Goal: Use online tool/utility: Use online tool/utility

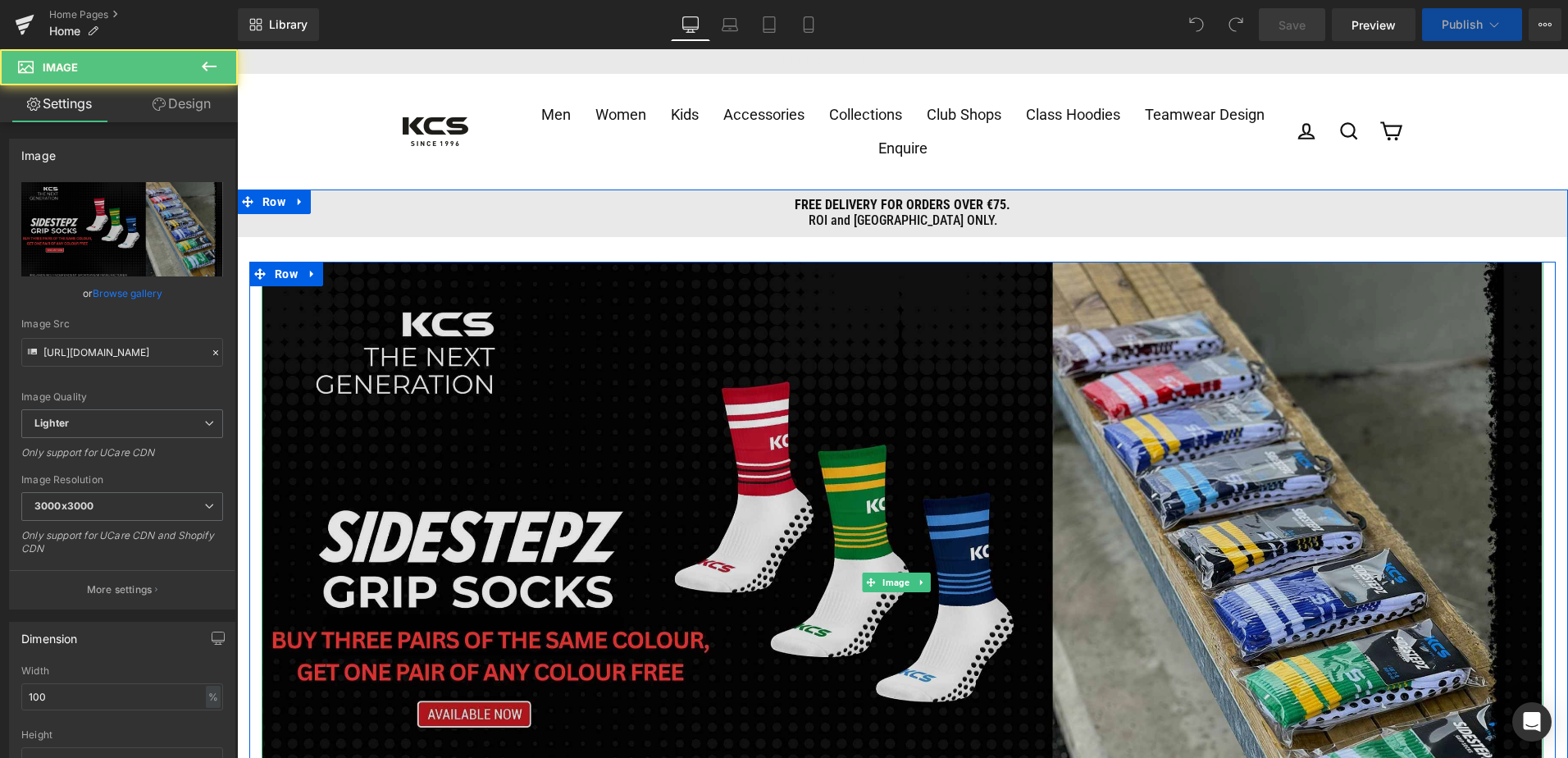
click at [808, 364] on img at bounding box center [902, 581] width 1282 height 640
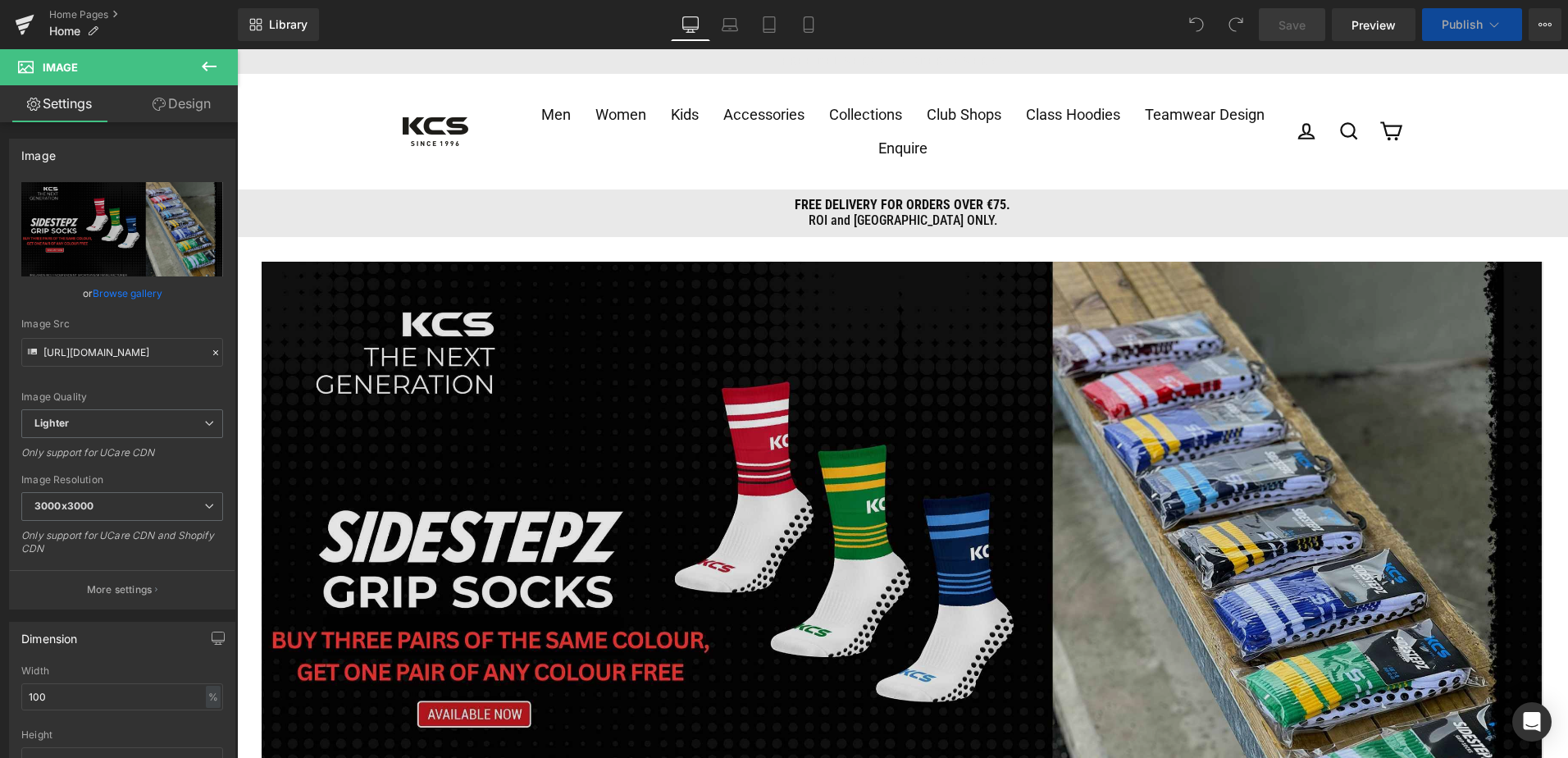
scroll to position [0, 630]
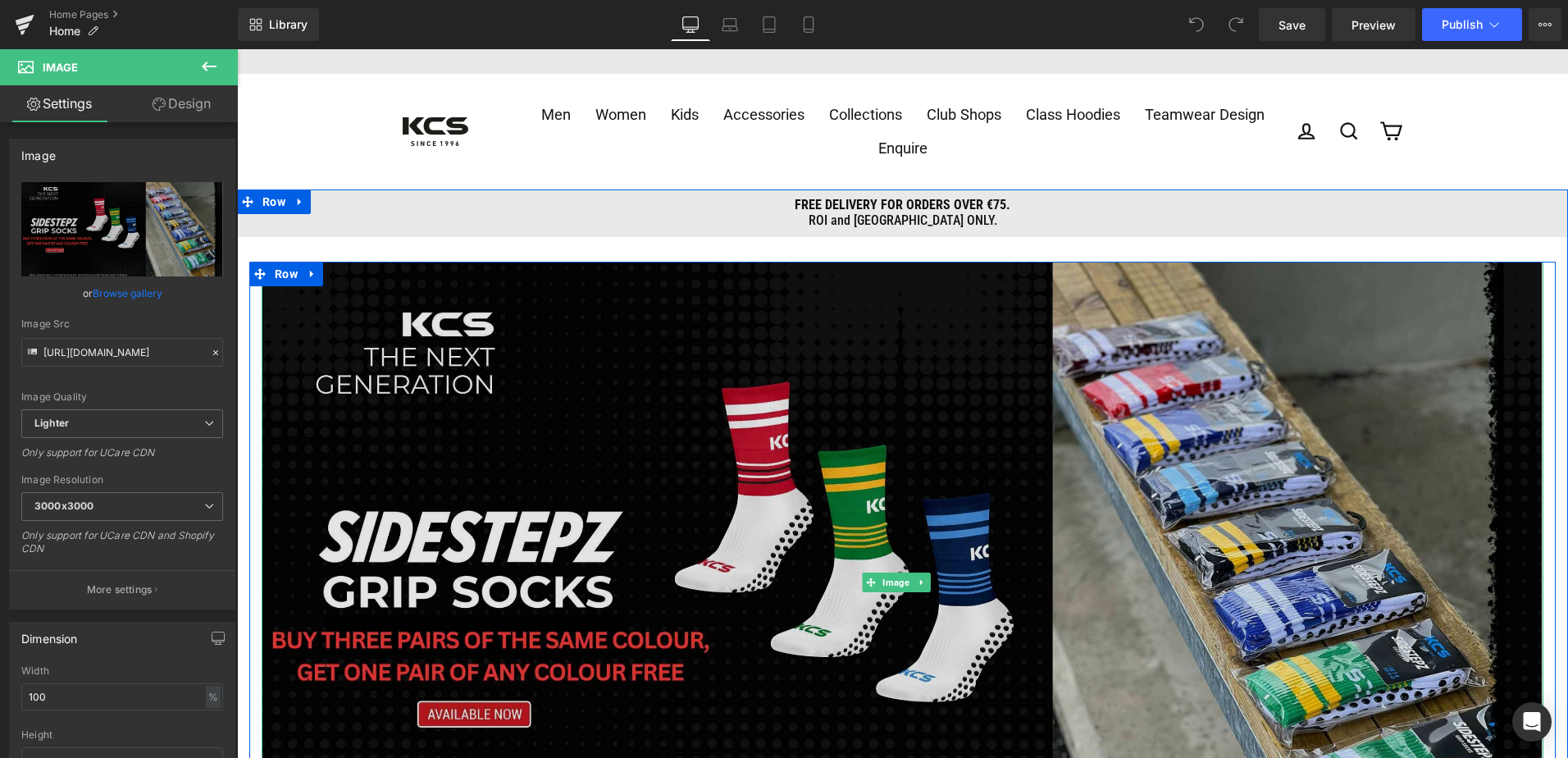
drag, startPoint x: 312, startPoint y: 397, endPoint x: 324, endPoint y: 355, distance: 43.7
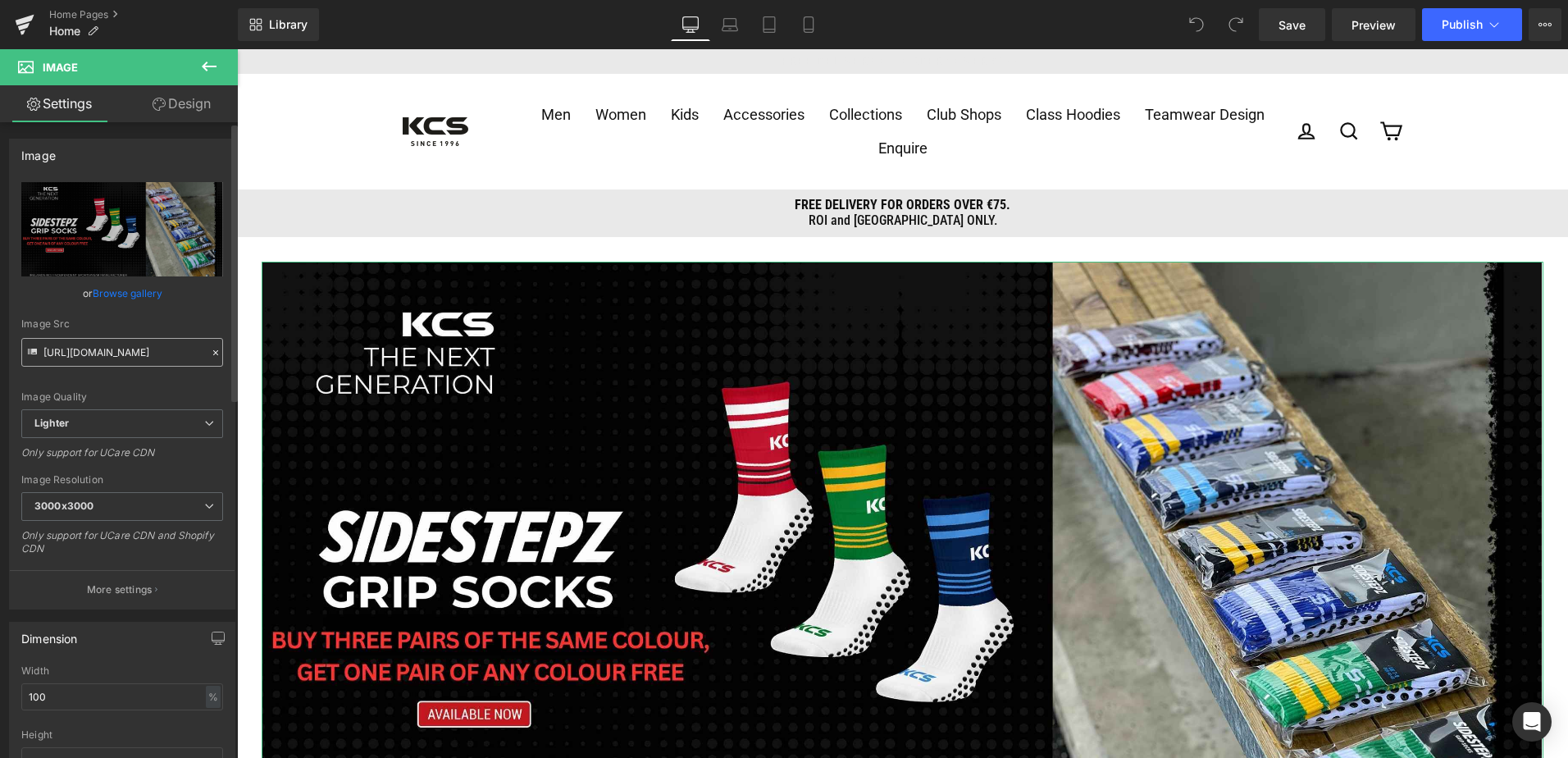
click at [77, 357] on input "[URL][DOMAIN_NAME]" at bounding box center [122, 352] width 202 height 29
drag, startPoint x: 77, startPoint y: 357, endPoint x: -21, endPoint y: 345, distance: 98.7
click at [0, 345] on html "You are previewing how the will restyle your page. You can not edit Elements in…" at bounding box center [784, 379] width 1568 height 758
click at [74, 354] on input "[URL][DOMAIN_NAME]" at bounding box center [122, 352] width 202 height 29
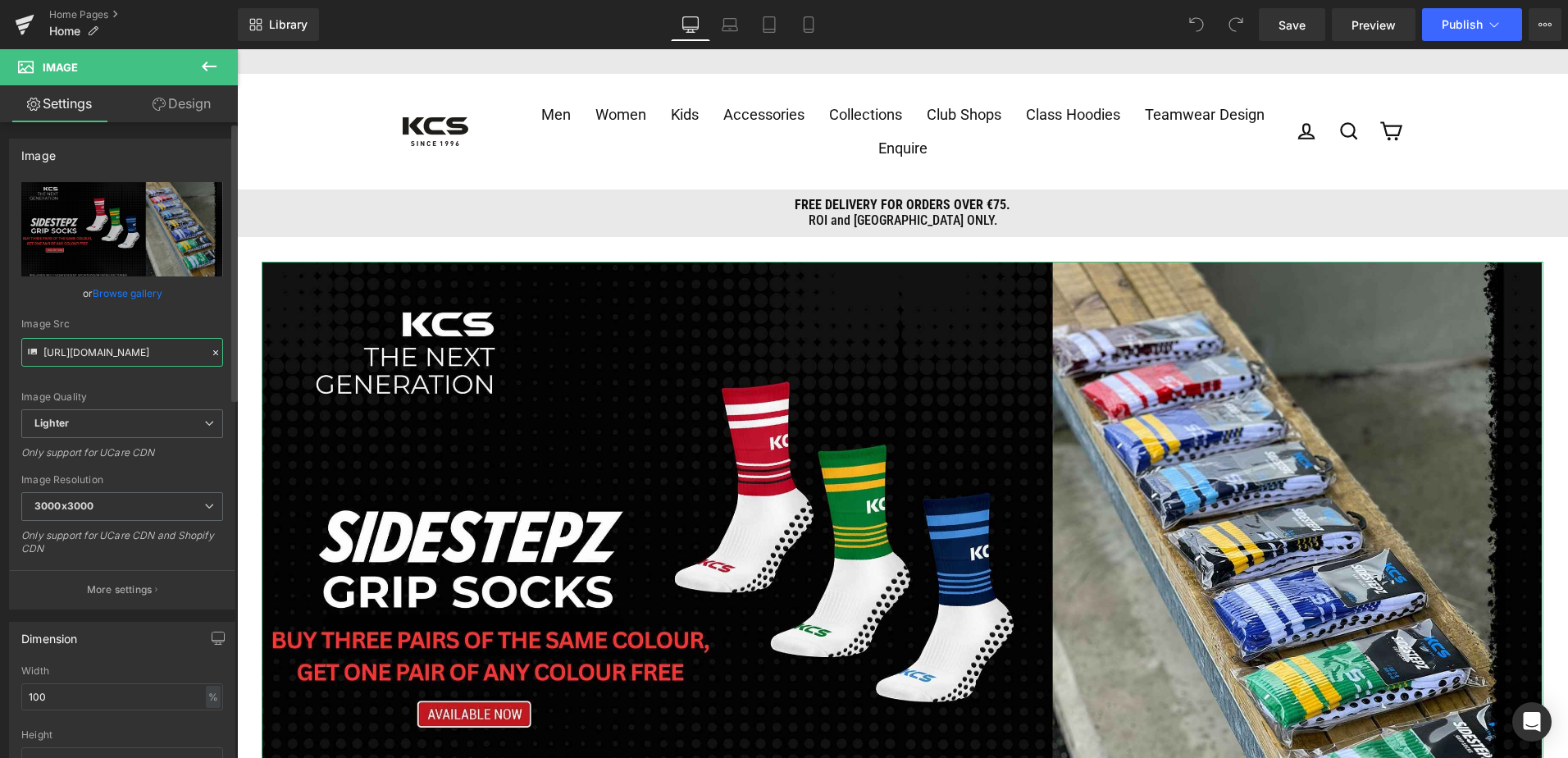
click at [97, 353] on input "[URL][DOMAIN_NAME]" at bounding box center [122, 352] width 202 height 29
paste input "20"
type input "20"
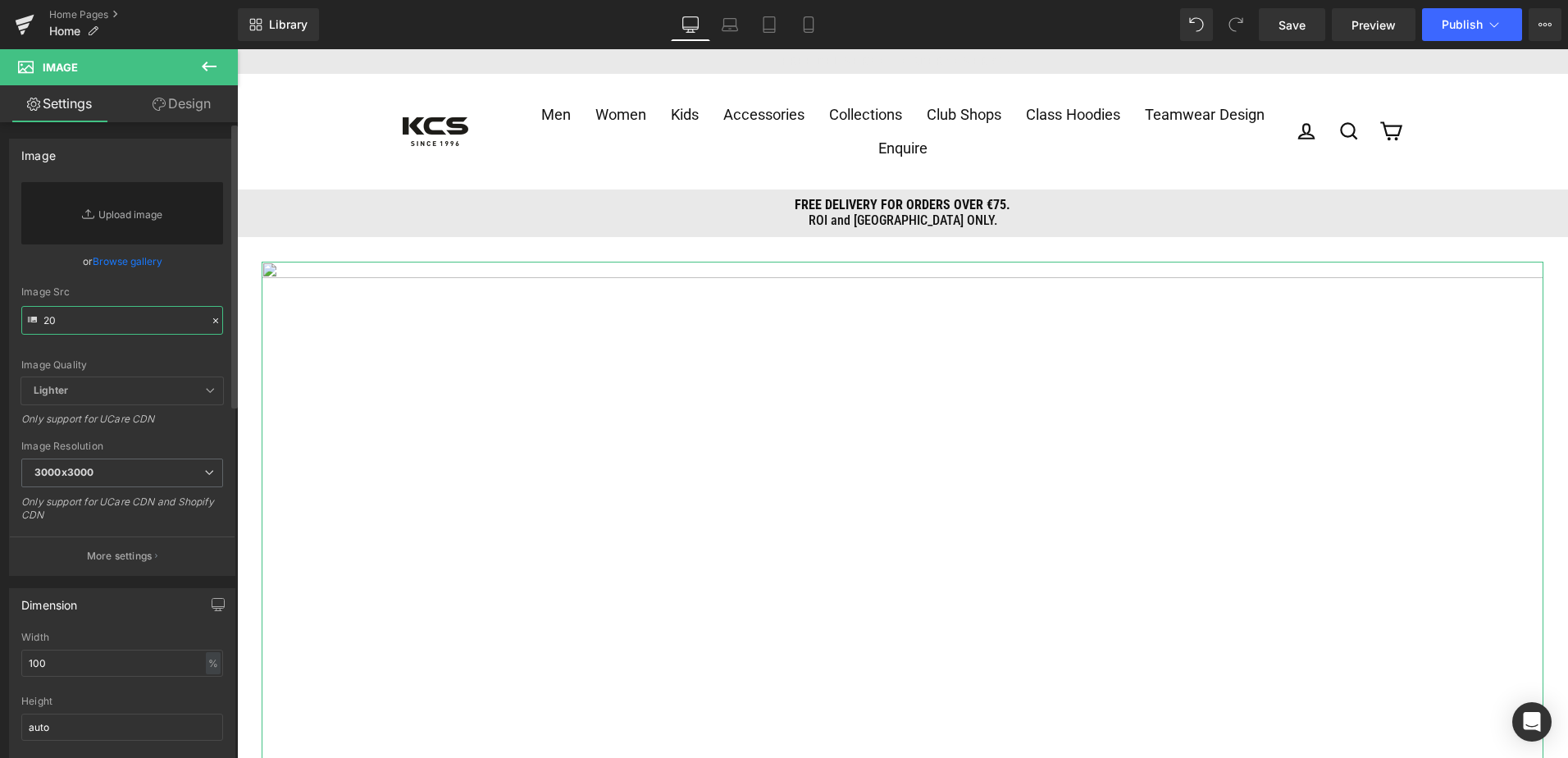
click at [76, 322] on input "20" at bounding box center [122, 320] width 202 height 29
paste input "20"
type input "20"
click at [101, 325] on input "text" at bounding box center [122, 320] width 202 height 29
paste input "[URL][DOMAIN_NAME]"
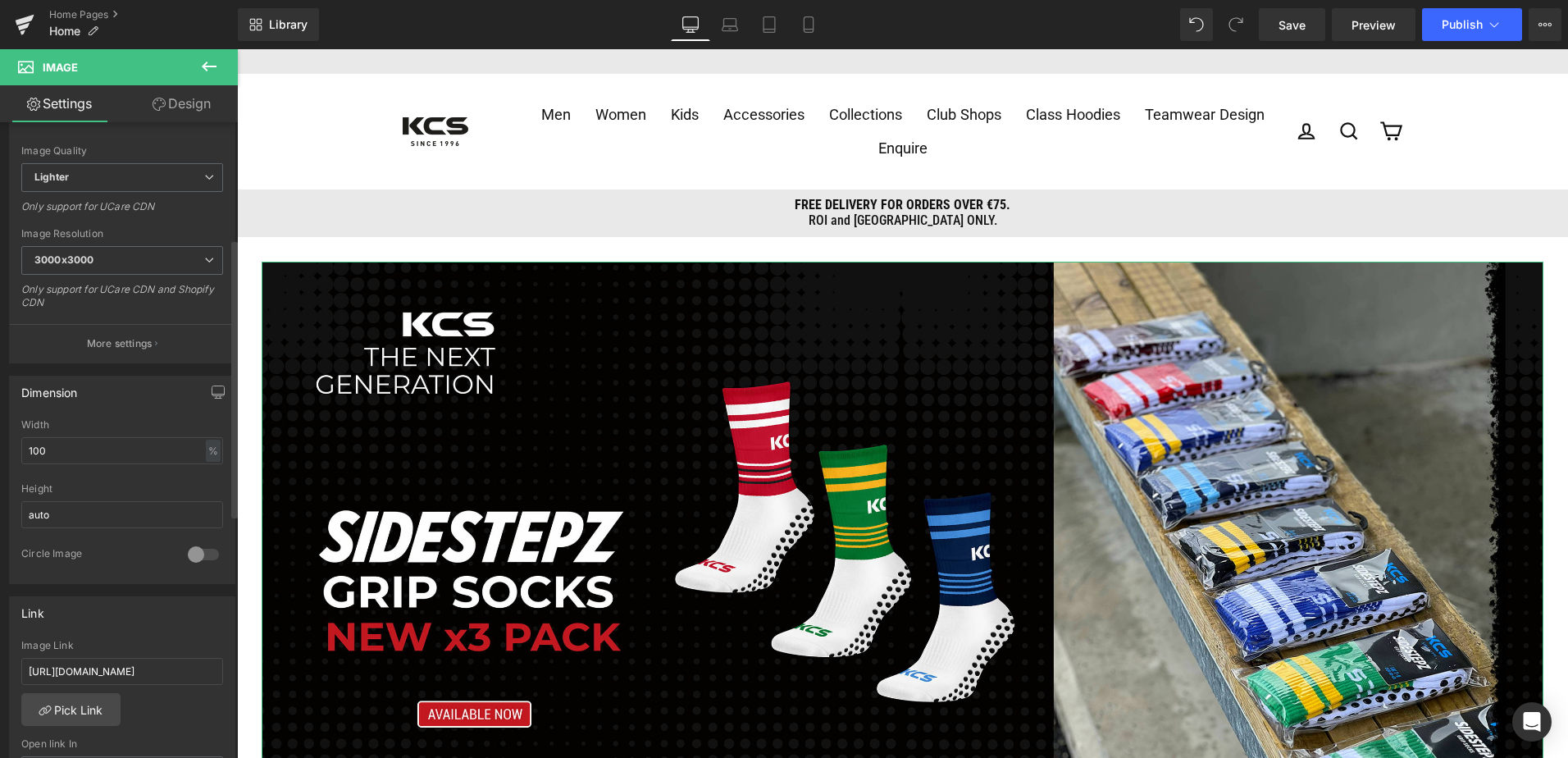
scroll to position [329, 0]
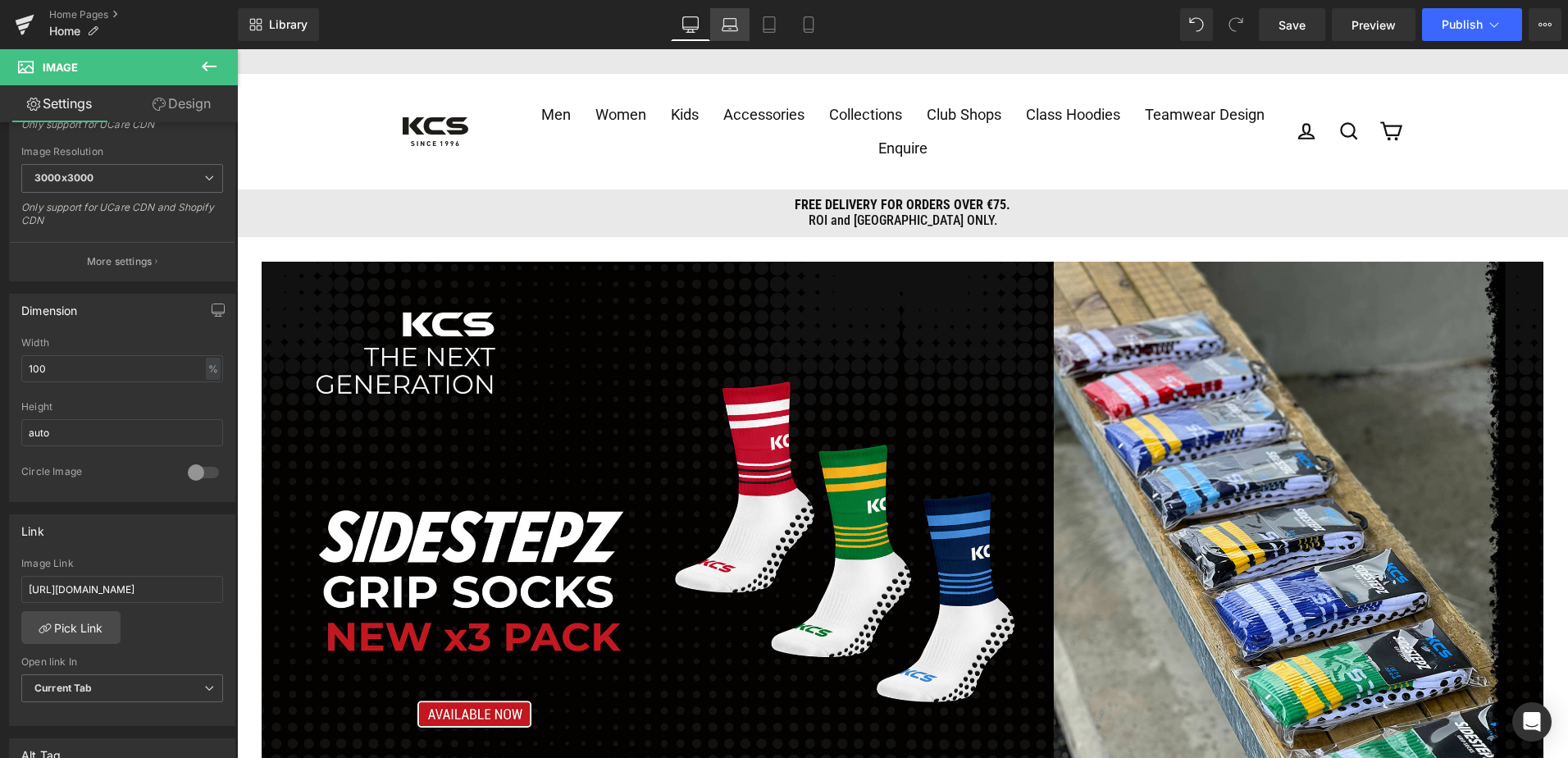
type input "[URL][DOMAIN_NAME]"
click at [731, 21] on icon at bounding box center [729, 25] width 17 height 17
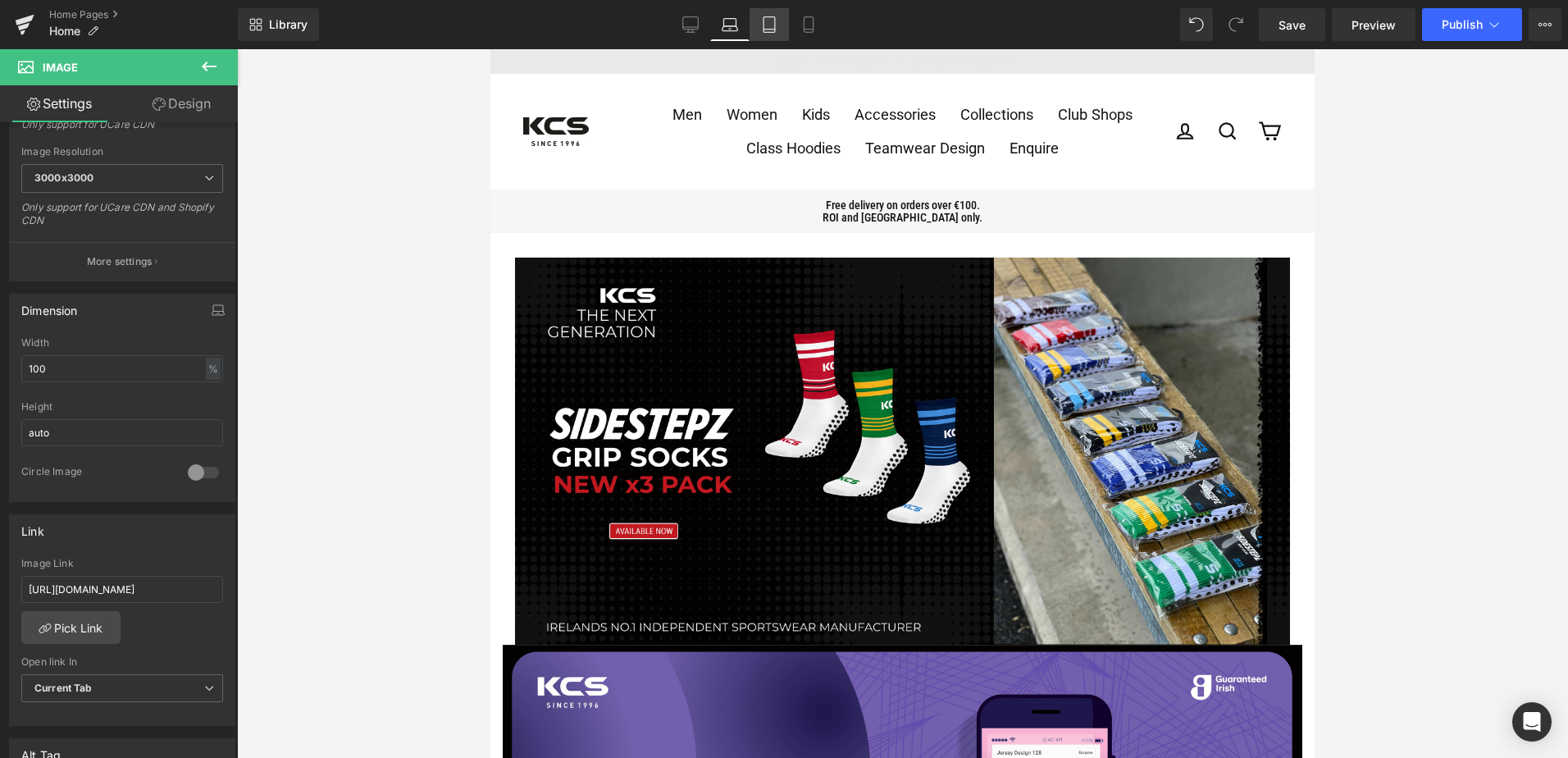
click at [764, 27] on icon at bounding box center [769, 25] width 12 height 16
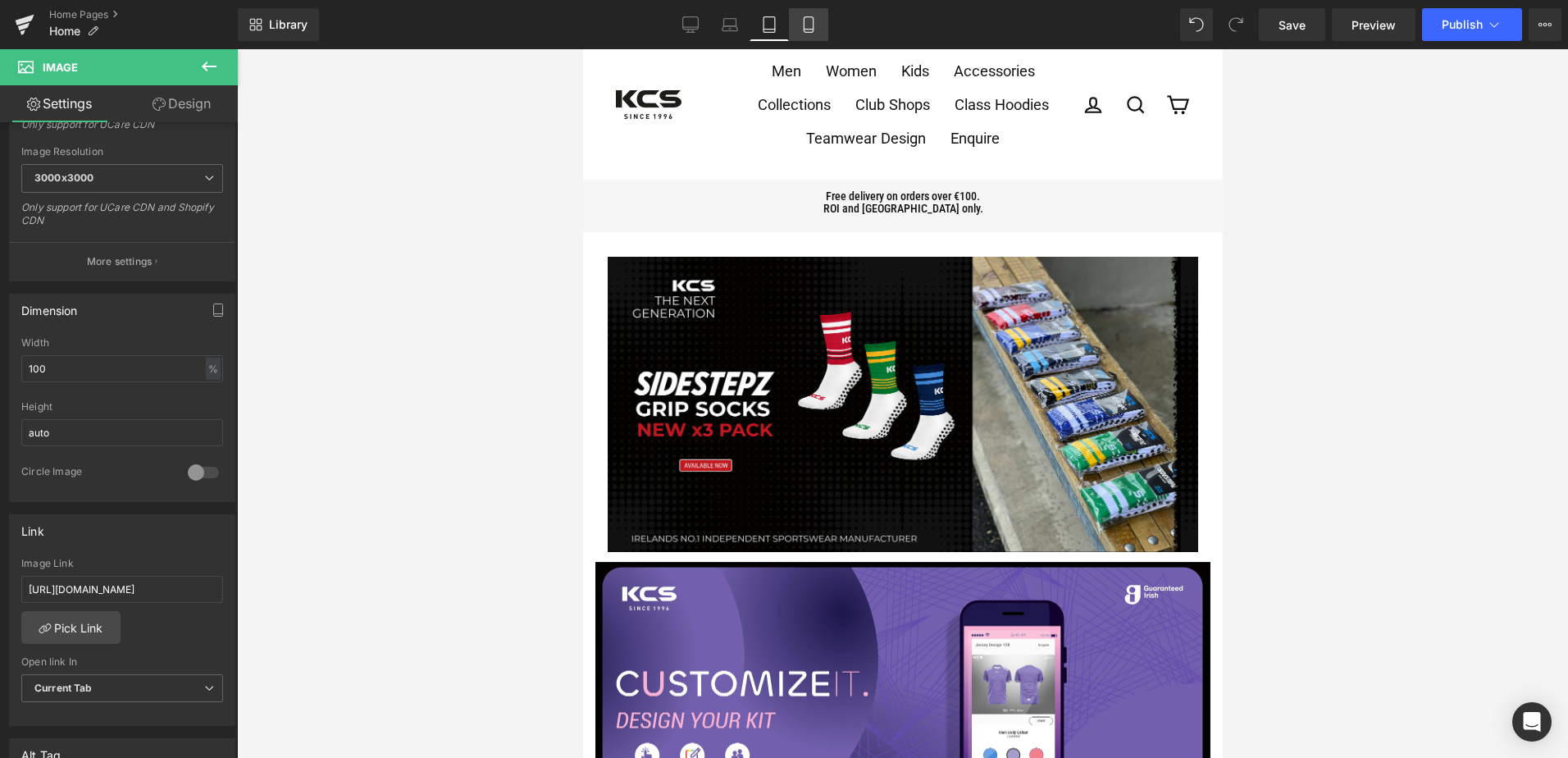
click at [803, 30] on icon at bounding box center [809, 25] width 17 height 17
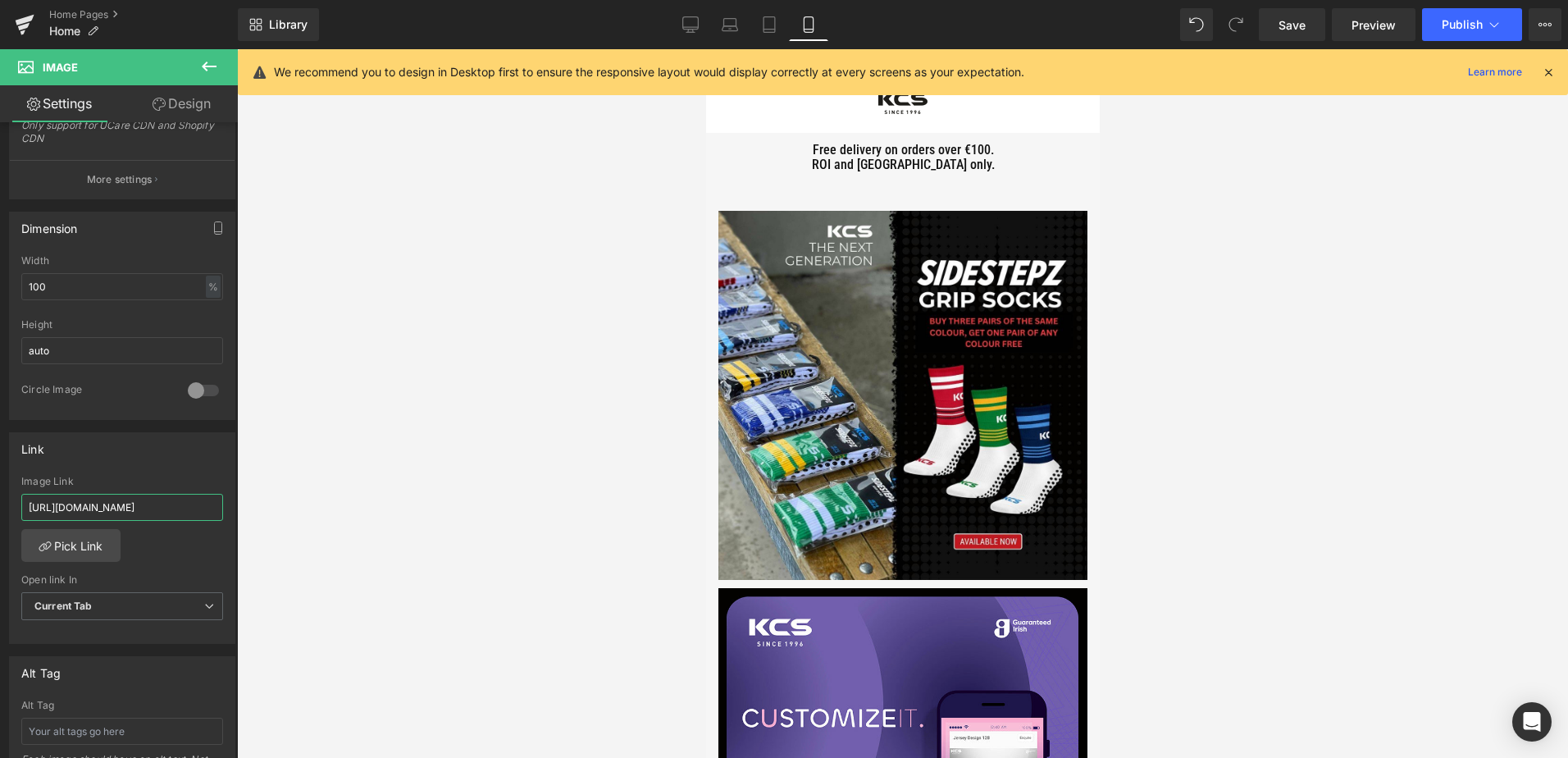
scroll to position [0, 60]
drag, startPoint x: 26, startPoint y: 506, endPoint x: 267, endPoint y: 499, distance: 241.1
click at [267, 499] on div "You are previewing how the will restyle your page. You can not edit Elements in…" at bounding box center [784, 393] width 1568 height 786
click at [126, 509] on input "[URL][DOMAIN_NAME]" at bounding box center [122, 507] width 202 height 27
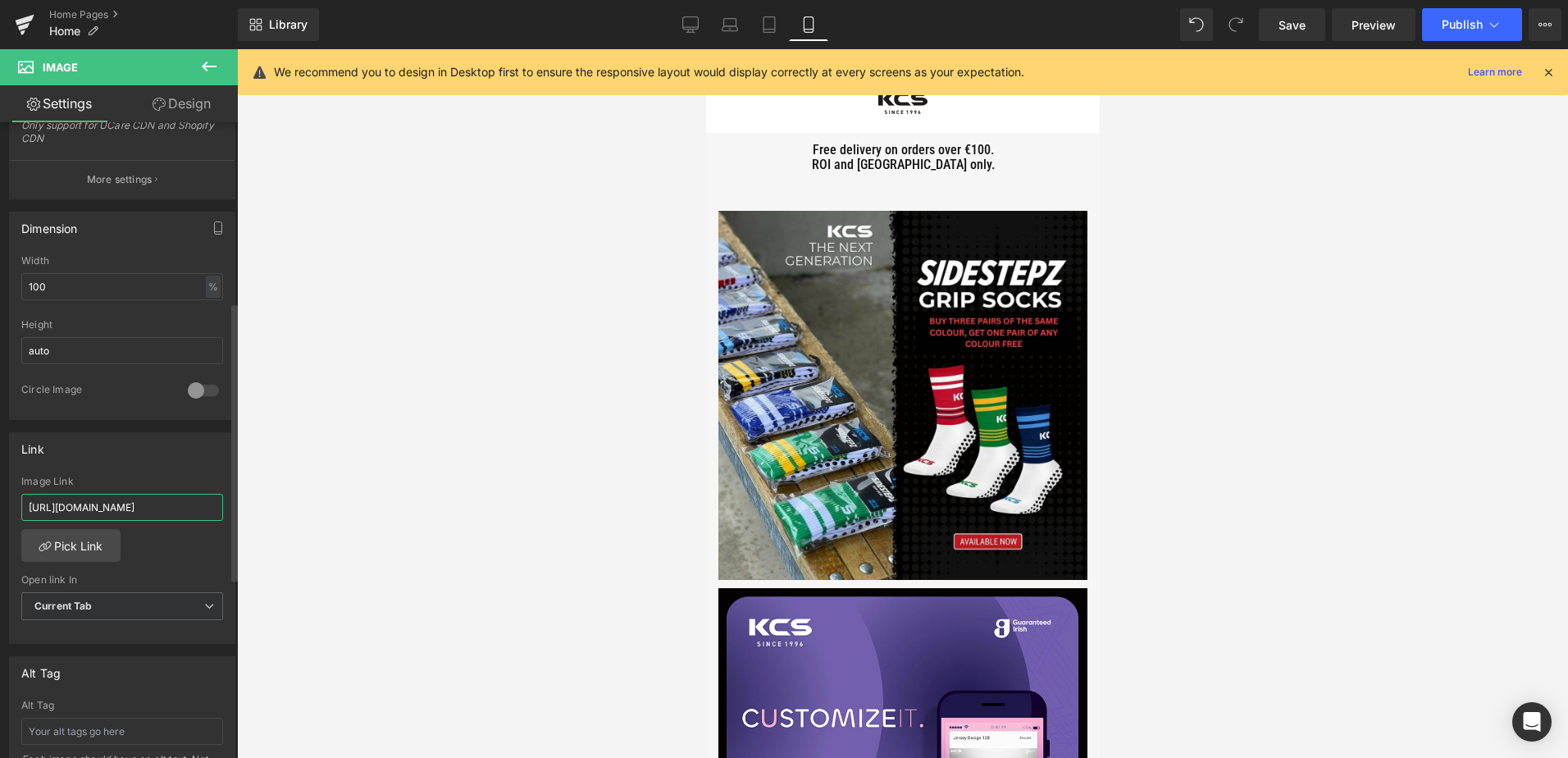
click at [126, 509] on input "[URL][DOMAIN_NAME]" at bounding box center [122, 507] width 202 height 27
paste input "[DOMAIN_NAME][URL]"
drag, startPoint x: 135, startPoint y: 511, endPoint x: 355, endPoint y: 502, distance: 220.2
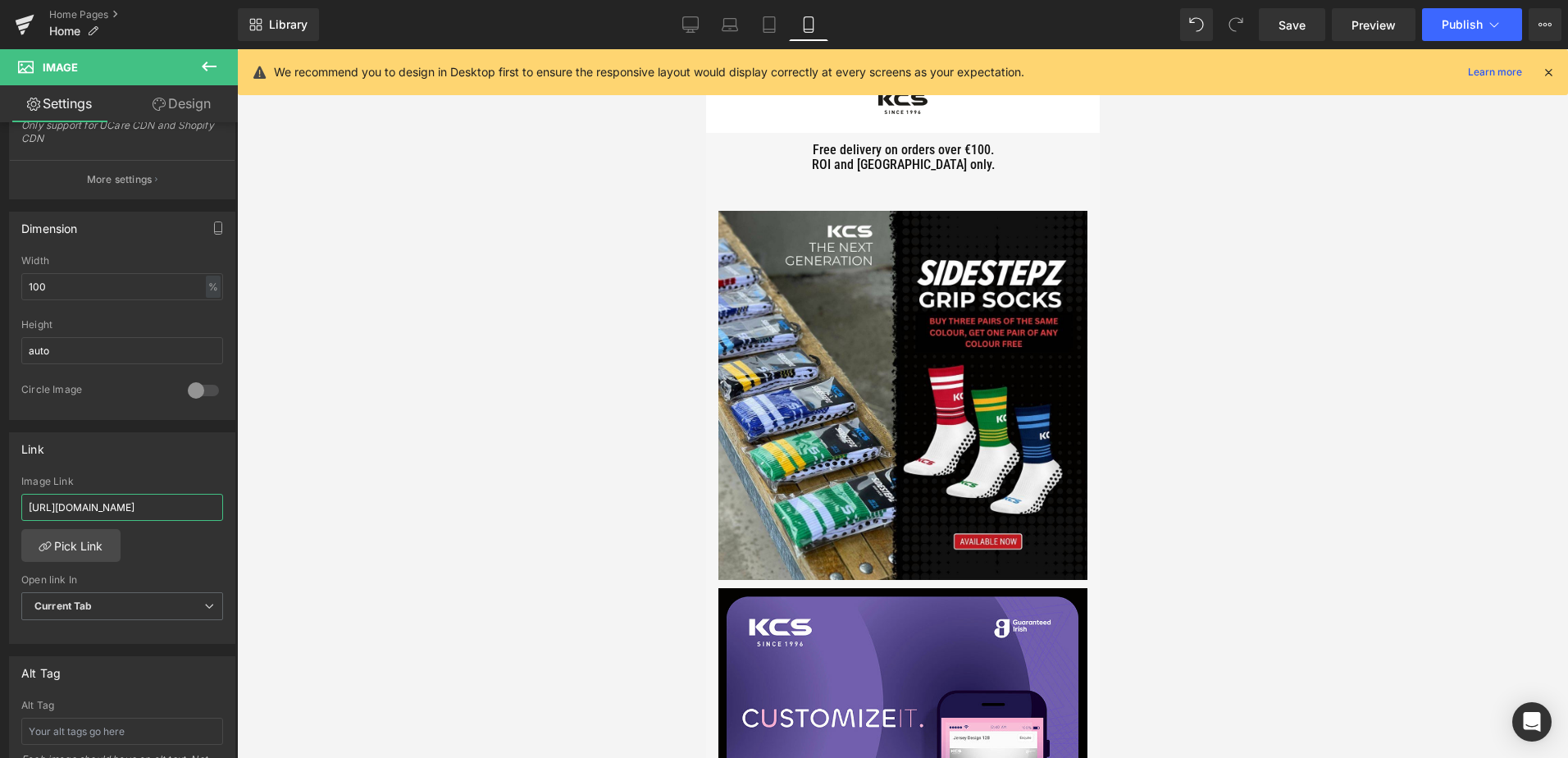
click at [355, 502] on div "You are previewing how the will restyle your page. You can not edit Elements in…" at bounding box center [784, 393] width 1568 height 786
type input "[URL][DOMAIN_NAME]"
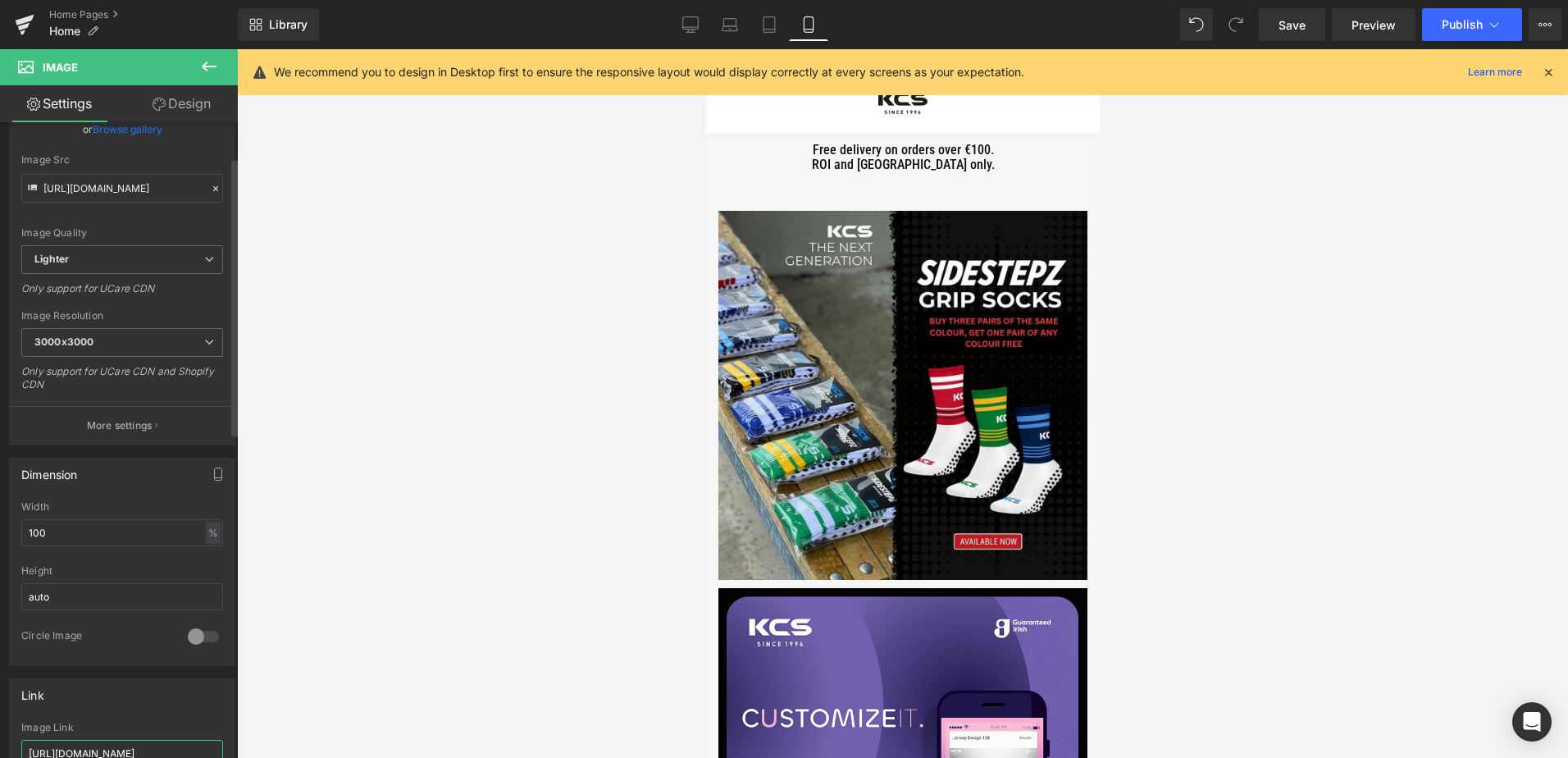
scroll to position [0, 0]
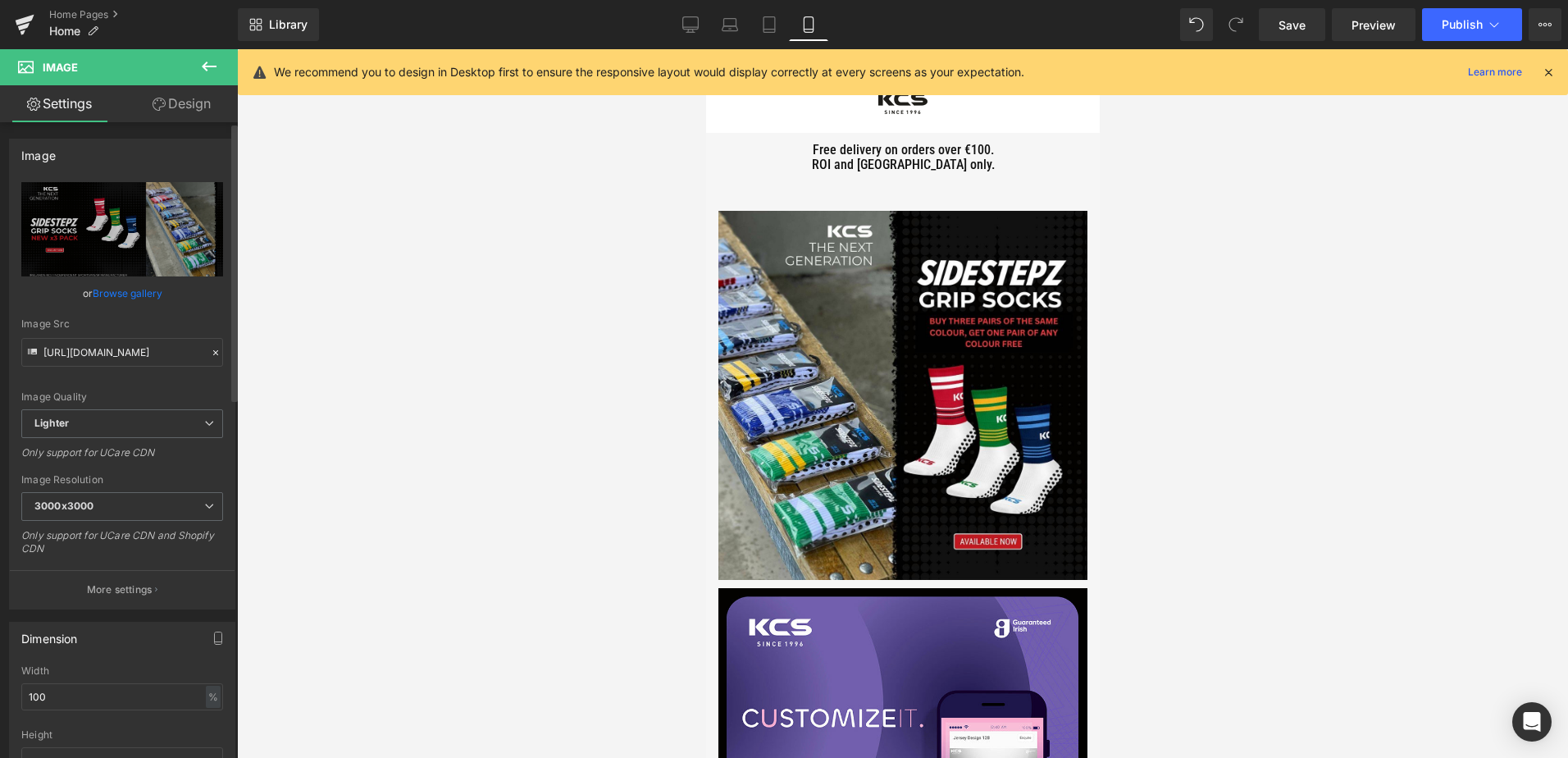
click at [113, 297] on link "Browse gallery" at bounding box center [127, 293] width 69 height 29
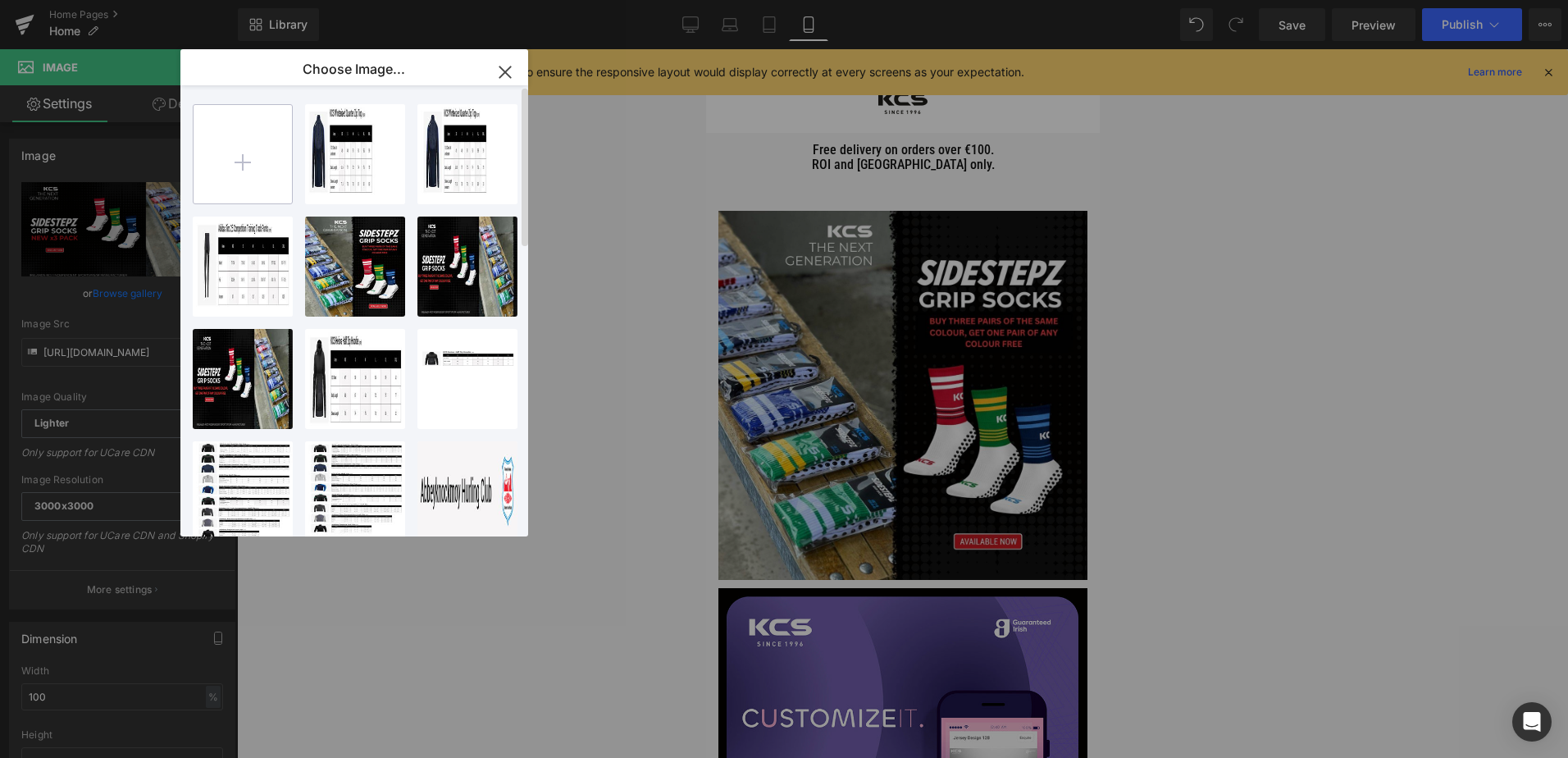
click at [230, 144] on input "file" at bounding box center [242, 154] width 98 height 98
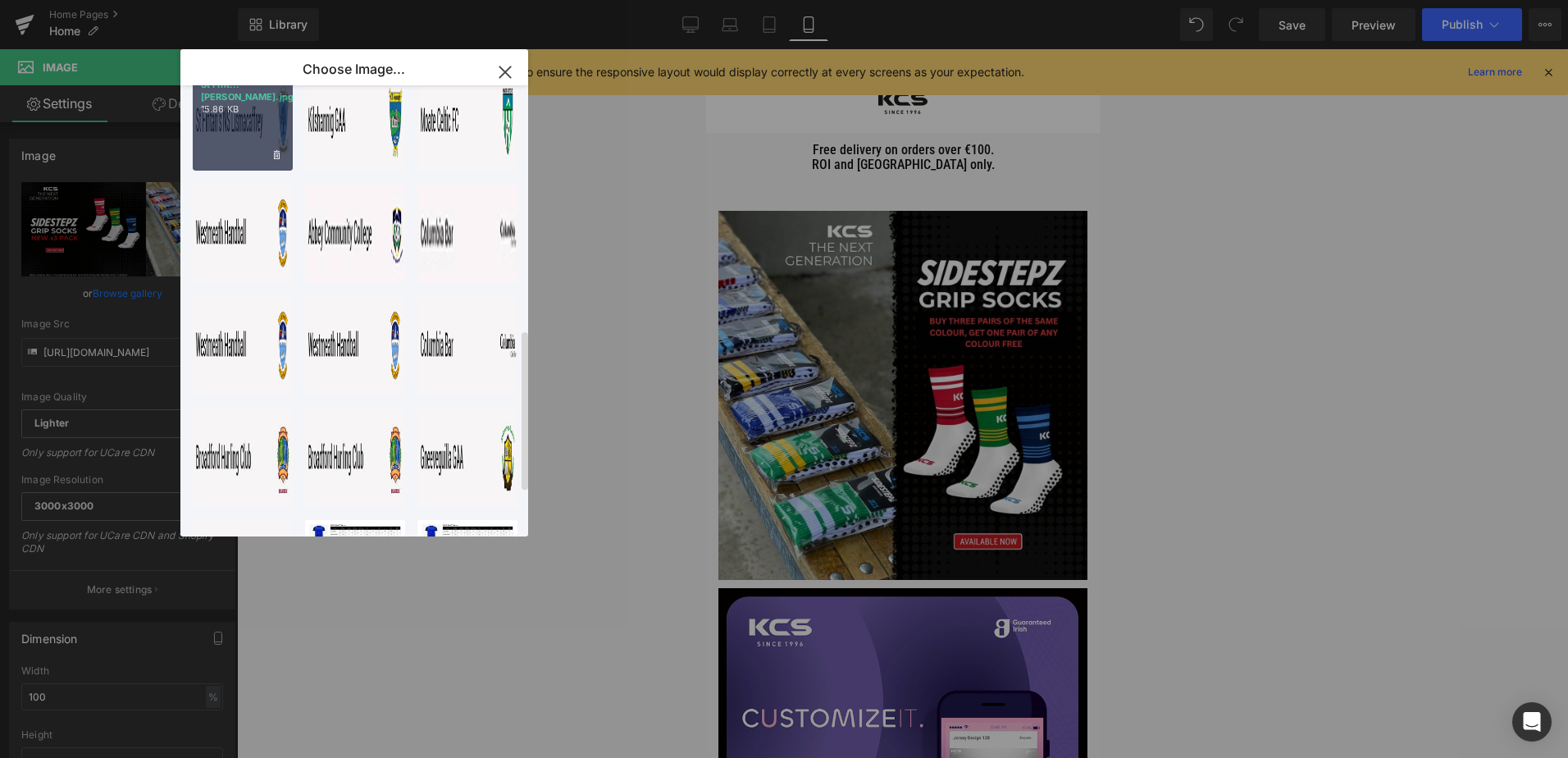
scroll to position [809, 0]
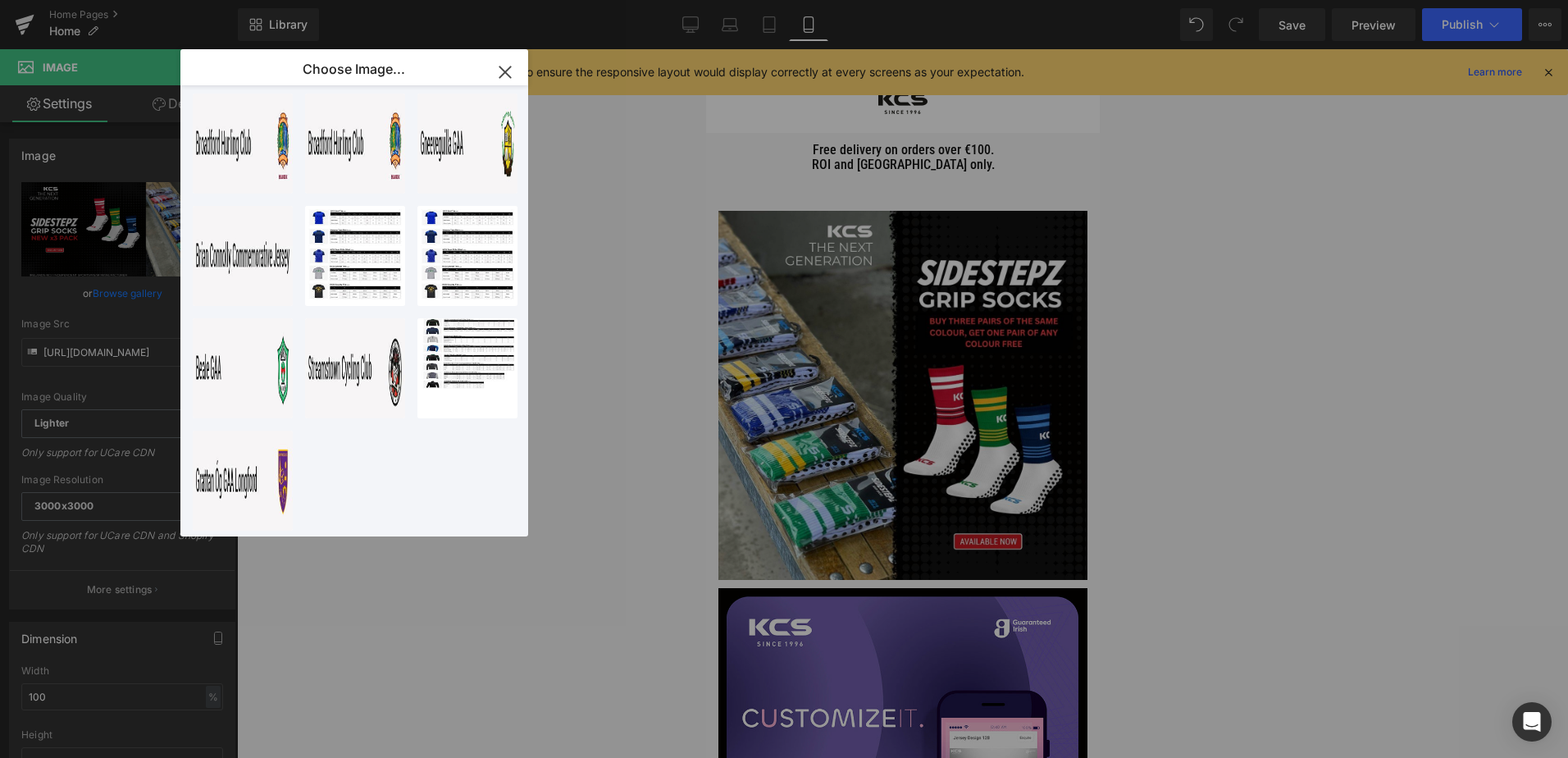
click at [504, 68] on icon "button" at bounding box center [505, 72] width 26 height 26
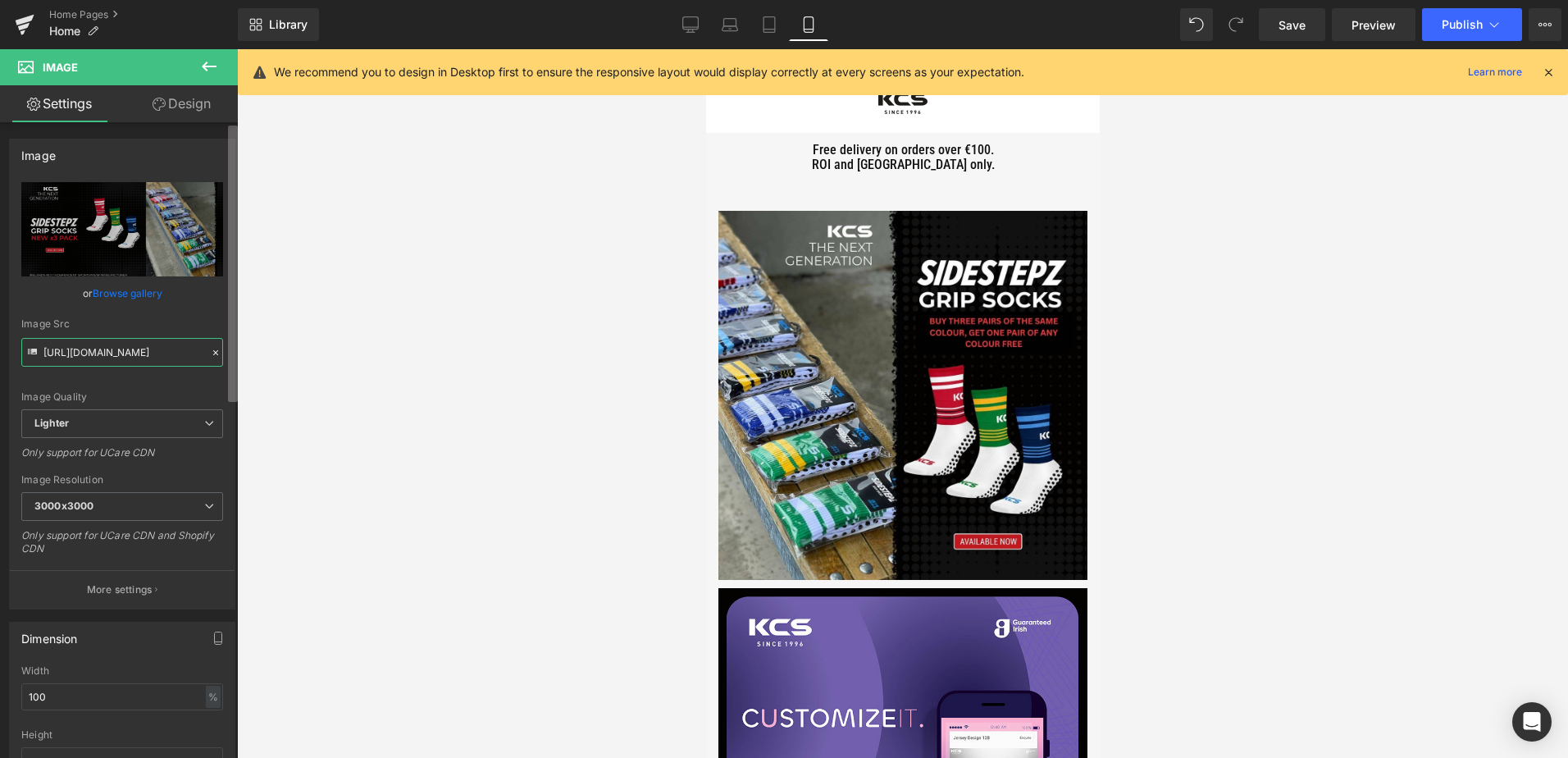
scroll to position [0, 768]
drag, startPoint x: 49, startPoint y: 349, endPoint x: 237, endPoint y: 372, distance: 189.4
click at [237, 372] on div "Image [URL][DOMAIN_NAME] Replace Image Upload image or Browse gallery Image Src…" at bounding box center [118, 444] width 237 height 643
click at [104, 357] on input "[URL][DOMAIN_NAME]" at bounding box center [122, 352] width 202 height 29
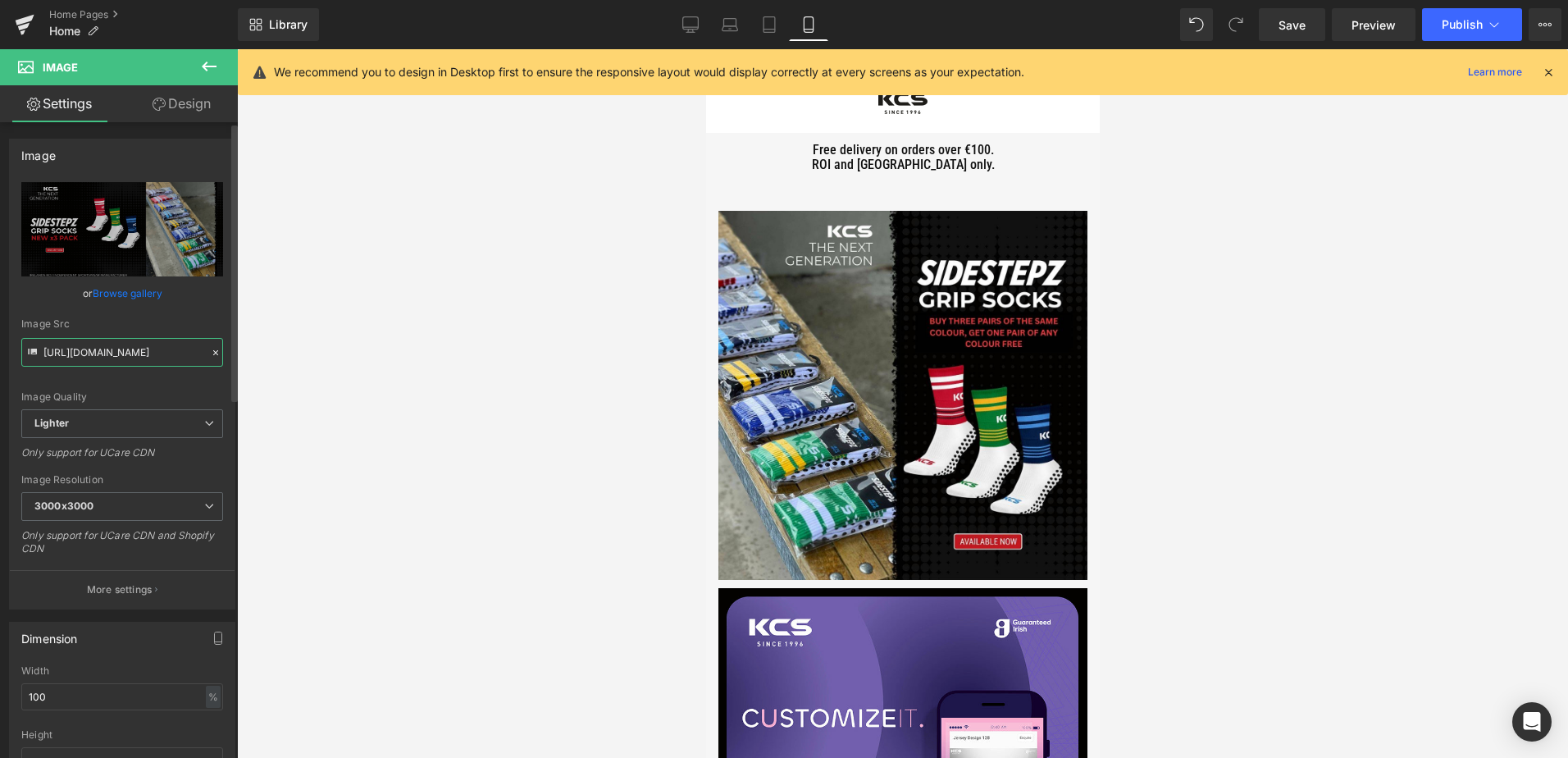
click at [104, 357] on input "[URL][DOMAIN_NAME]" at bounding box center [122, 352] width 202 height 29
paste input "3a58f20e-c1c3-49f9-bcd7-ede5b0305f9c/-/format/auto/-/preview/3000x3000/-/qualit…"
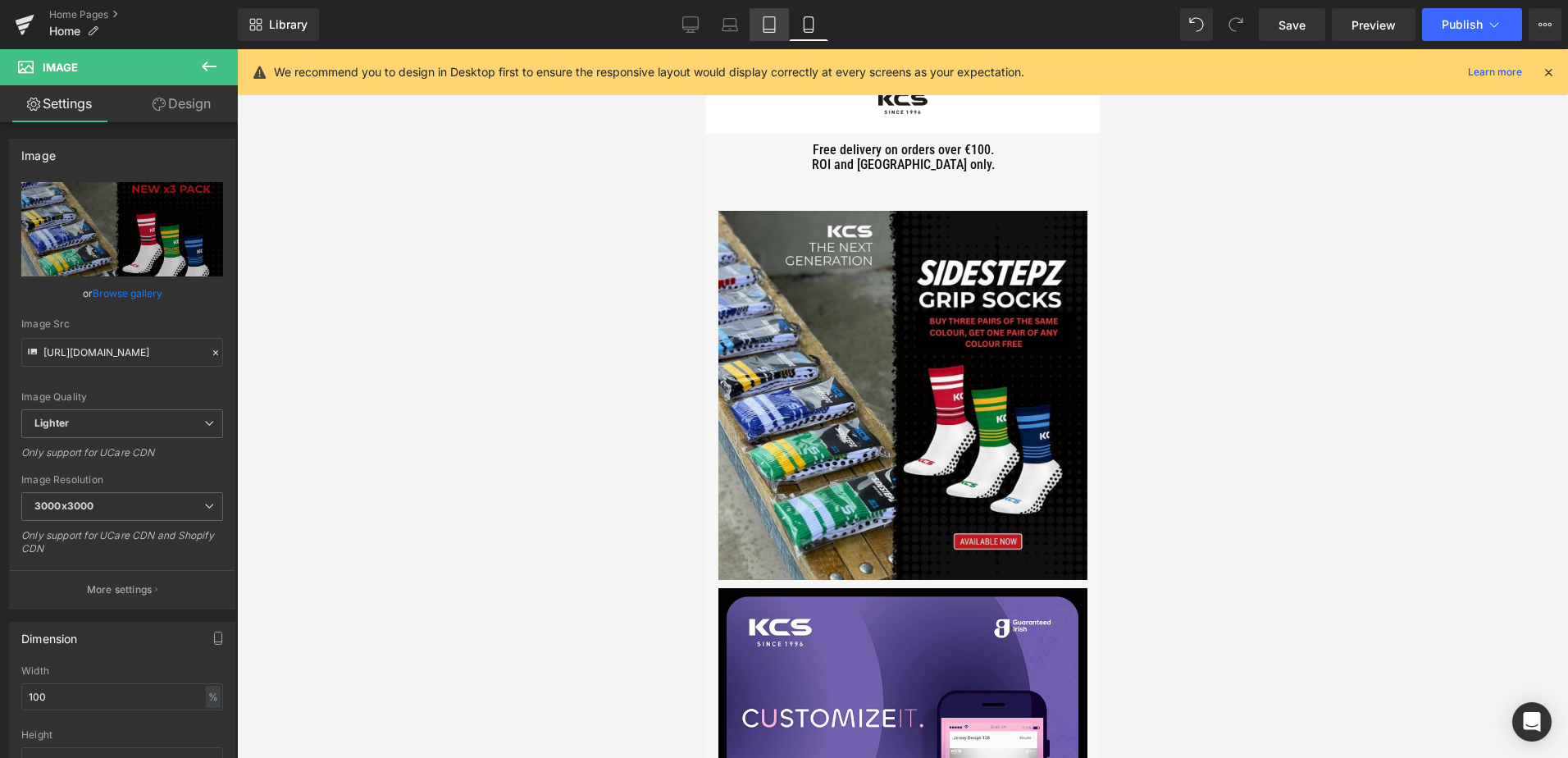
scroll to position [0, 0]
click at [774, 17] on icon at bounding box center [769, 25] width 17 height 17
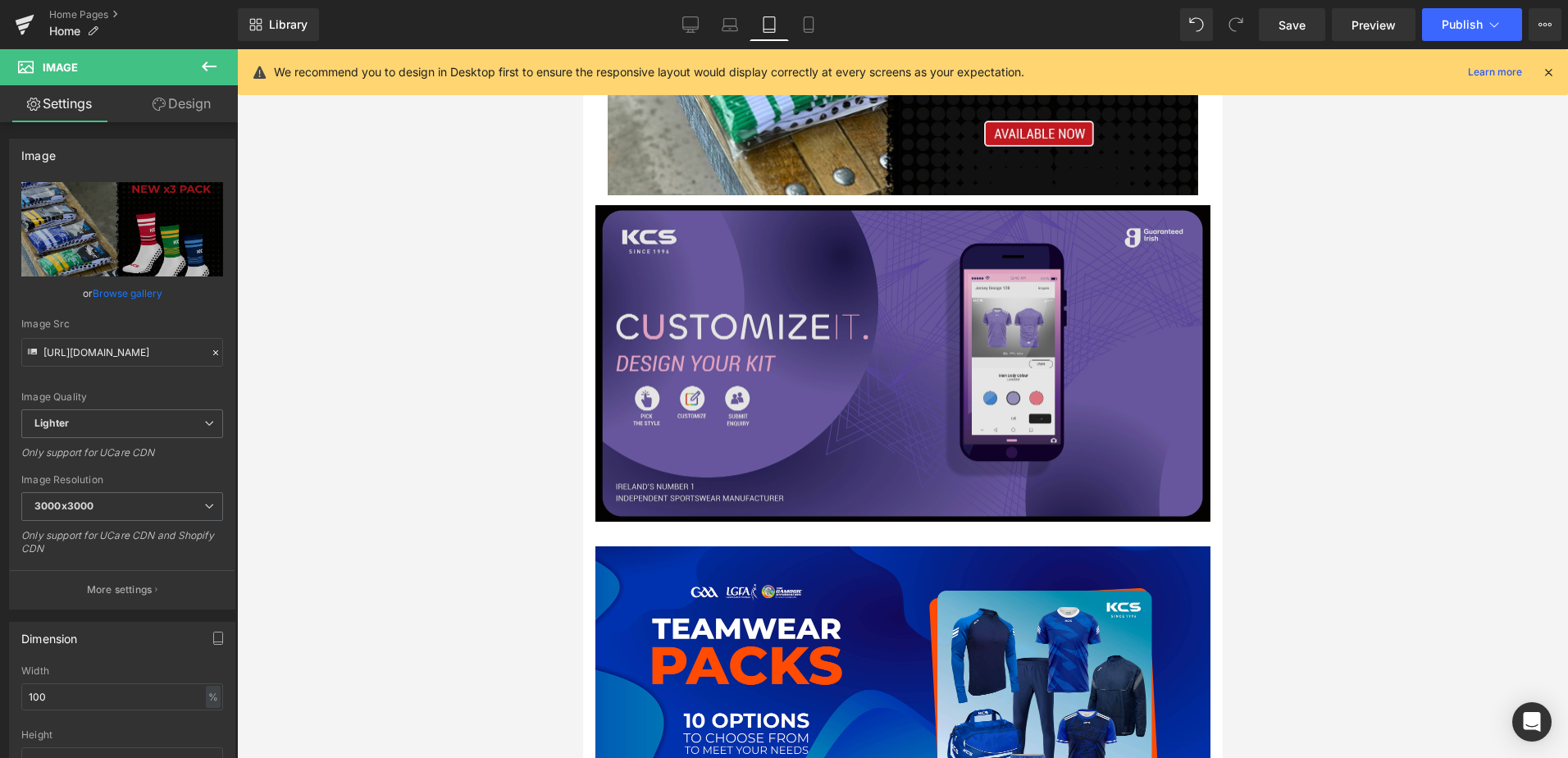
scroll to position [256, 0]
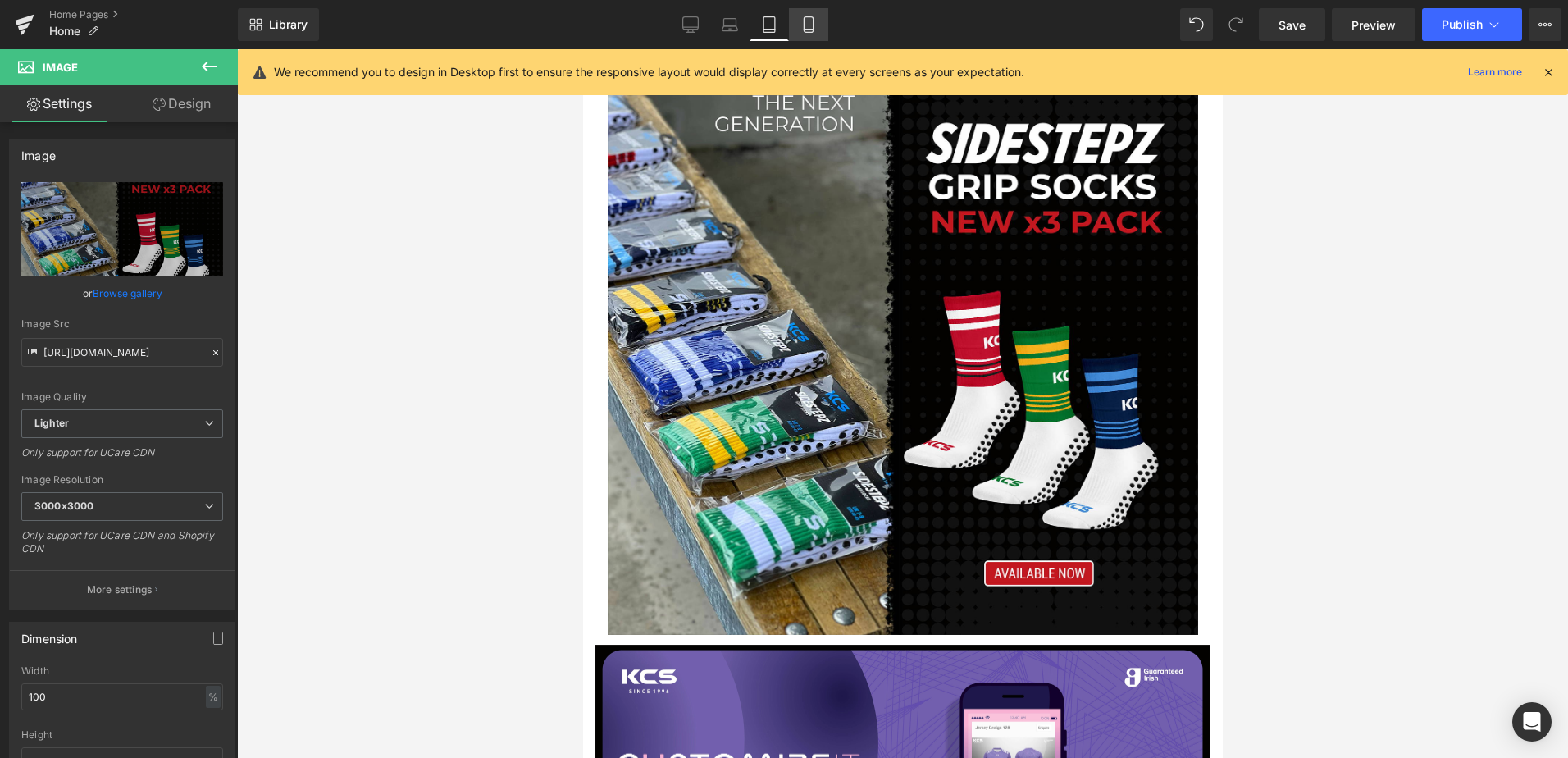
click at [812, 26] on icon at bounding box center [808, 25] width 9 height 16
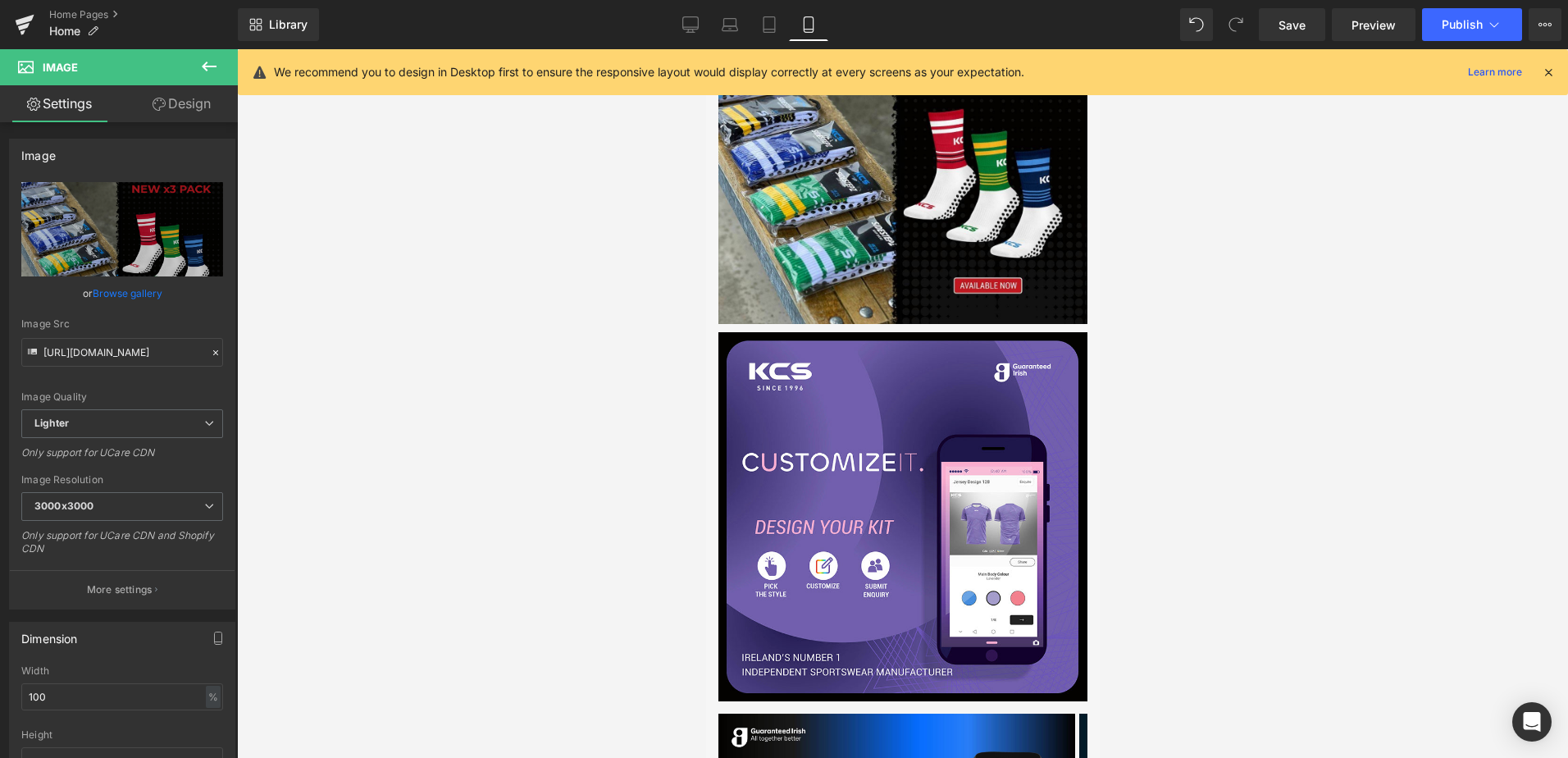
scroll to position [0, 0]
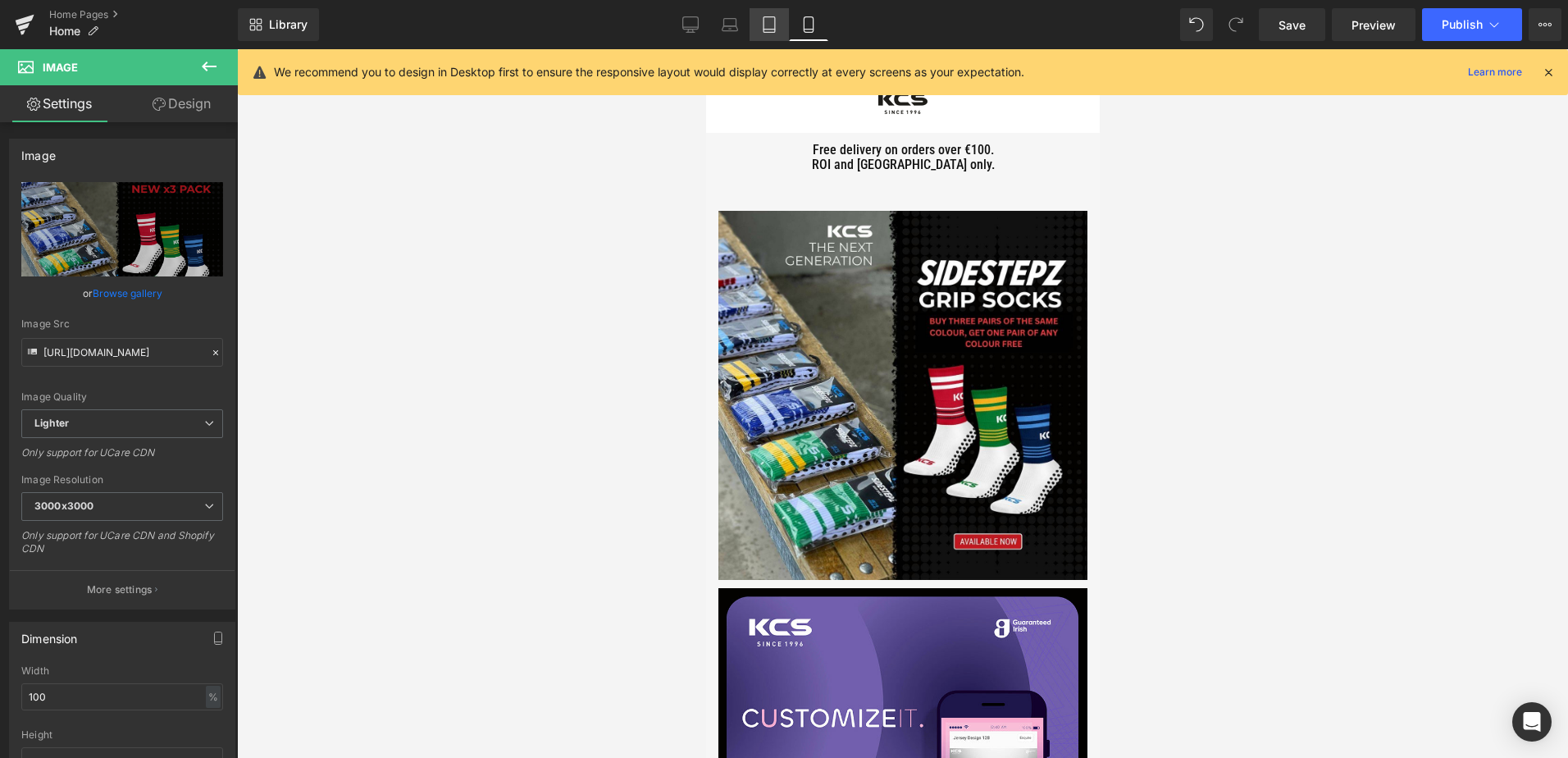
click at [771, 26] on icon at bounding box center [769, 25] width 17 height 17
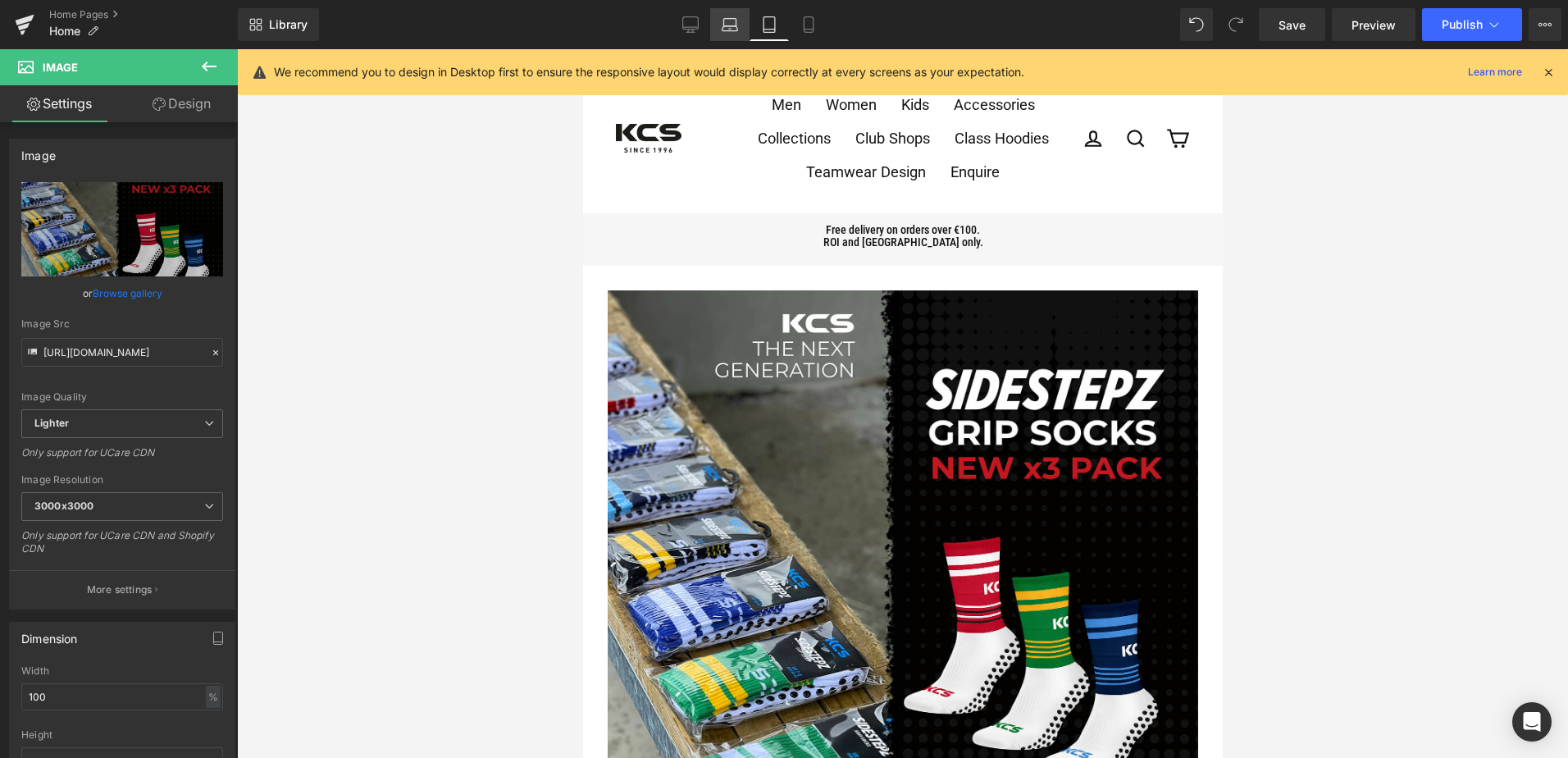
click at [736, 29] on icon at bounding box center [729, 25] width 17 height 17
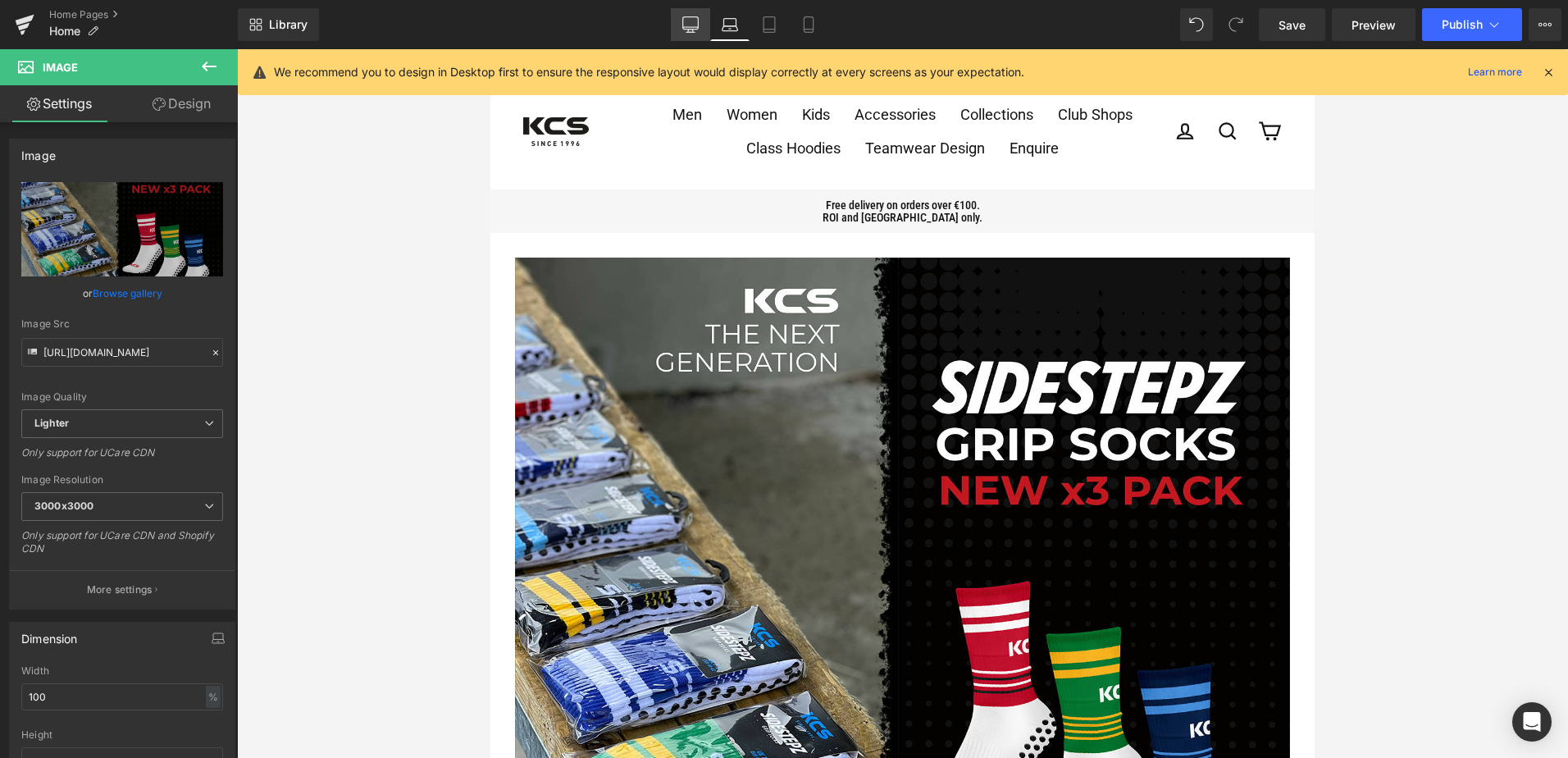
click at [687, 29] on icon at bounding box center [691, 23] width 16 height 12
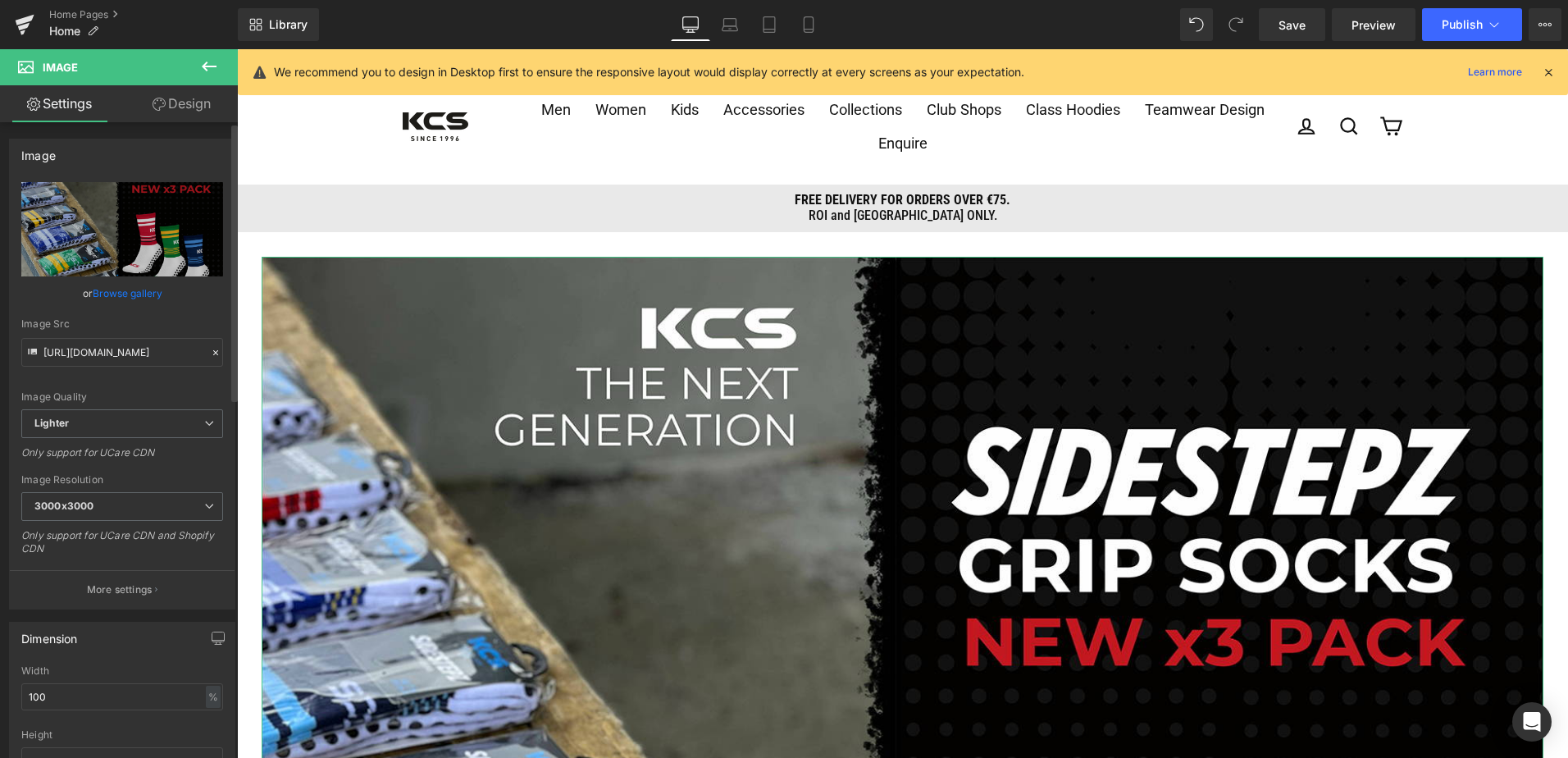
click at [122, 320] on div "Image Src" at bounding box center [122, 324] width 202 height 12
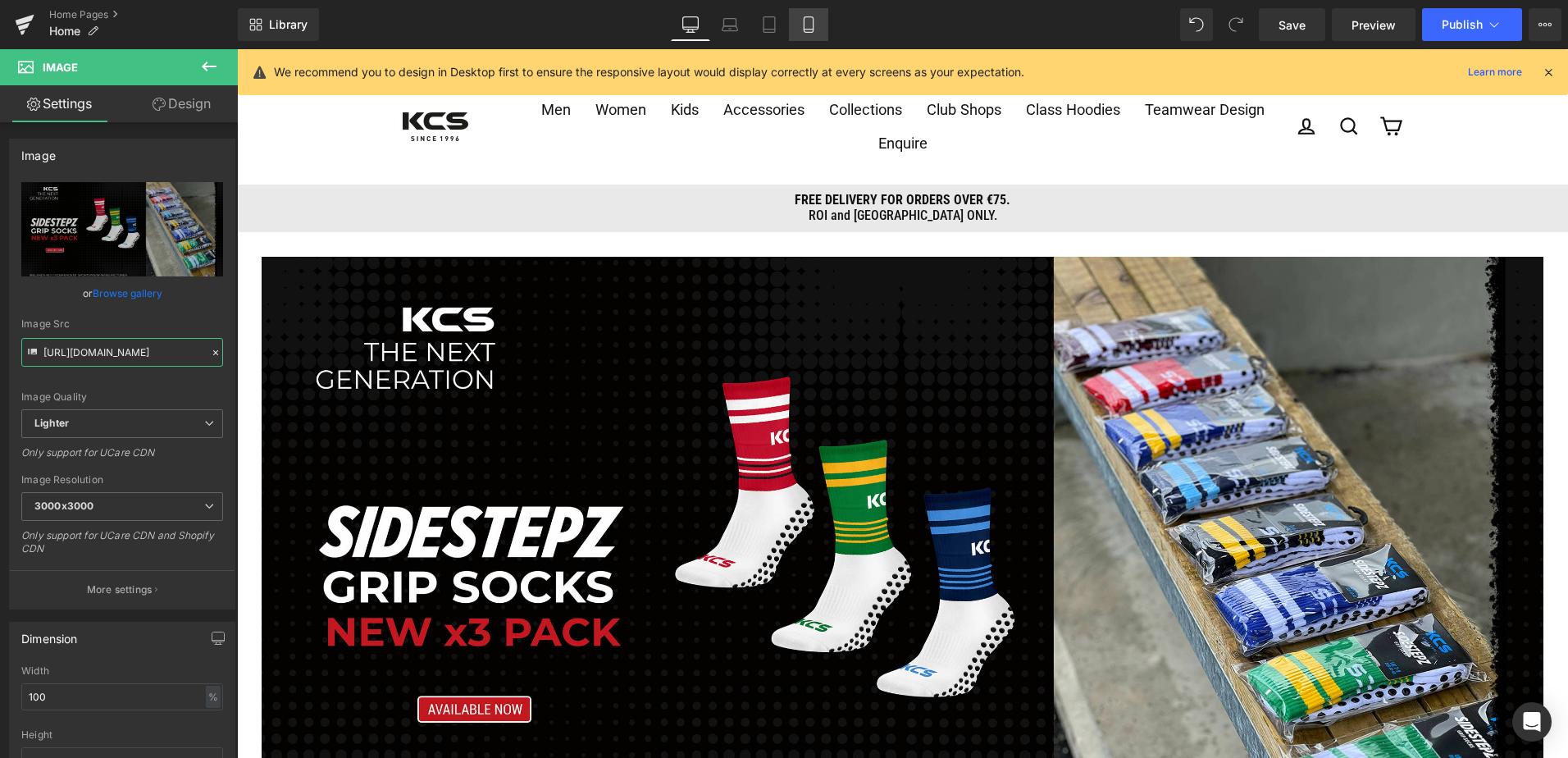
type input "[URL][DOMAIN_NAME]"
click at [811, 24] on icon at bounding box center [809, 25] width 17 height 17
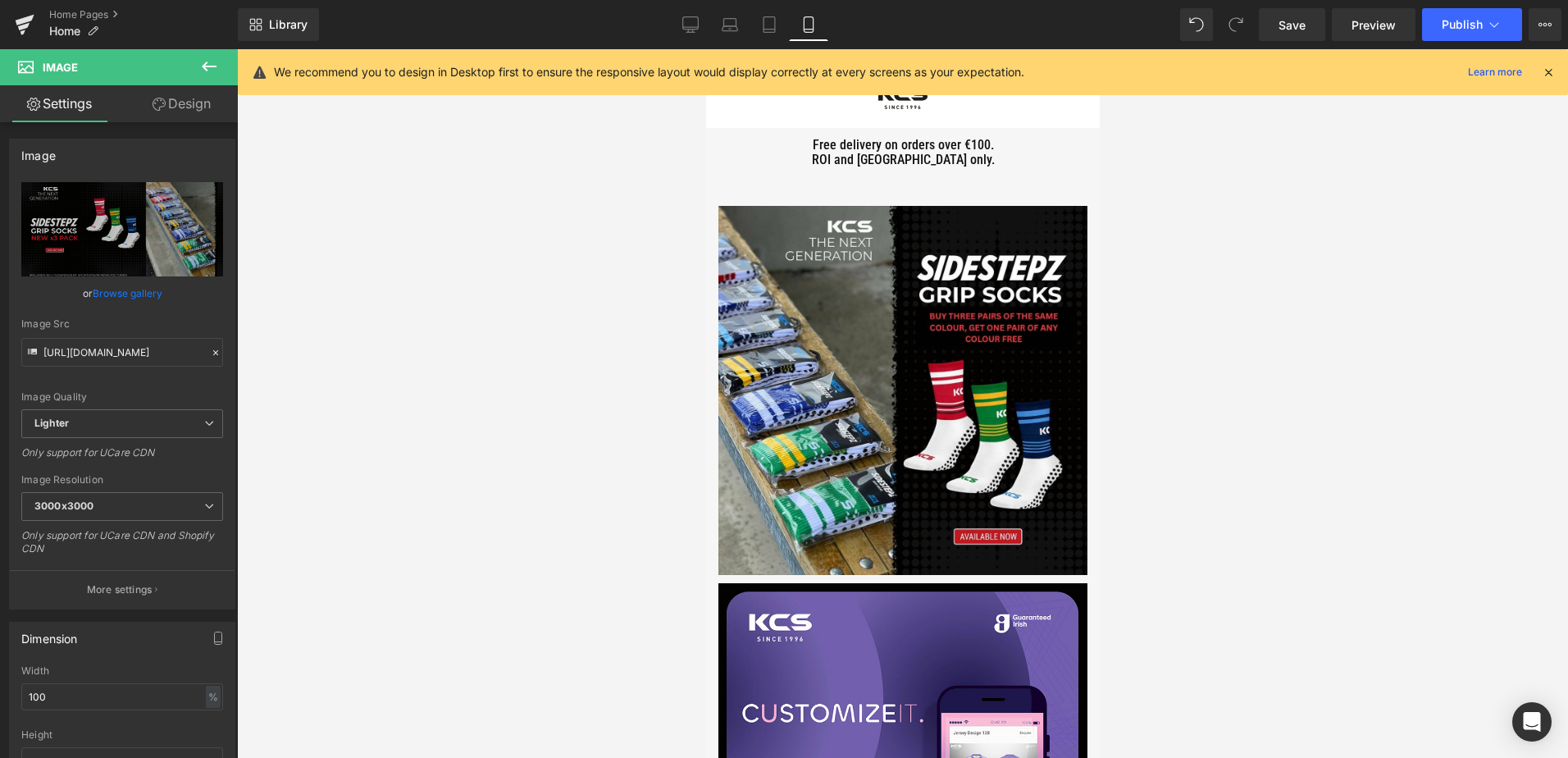
scroll to position [0, 0]
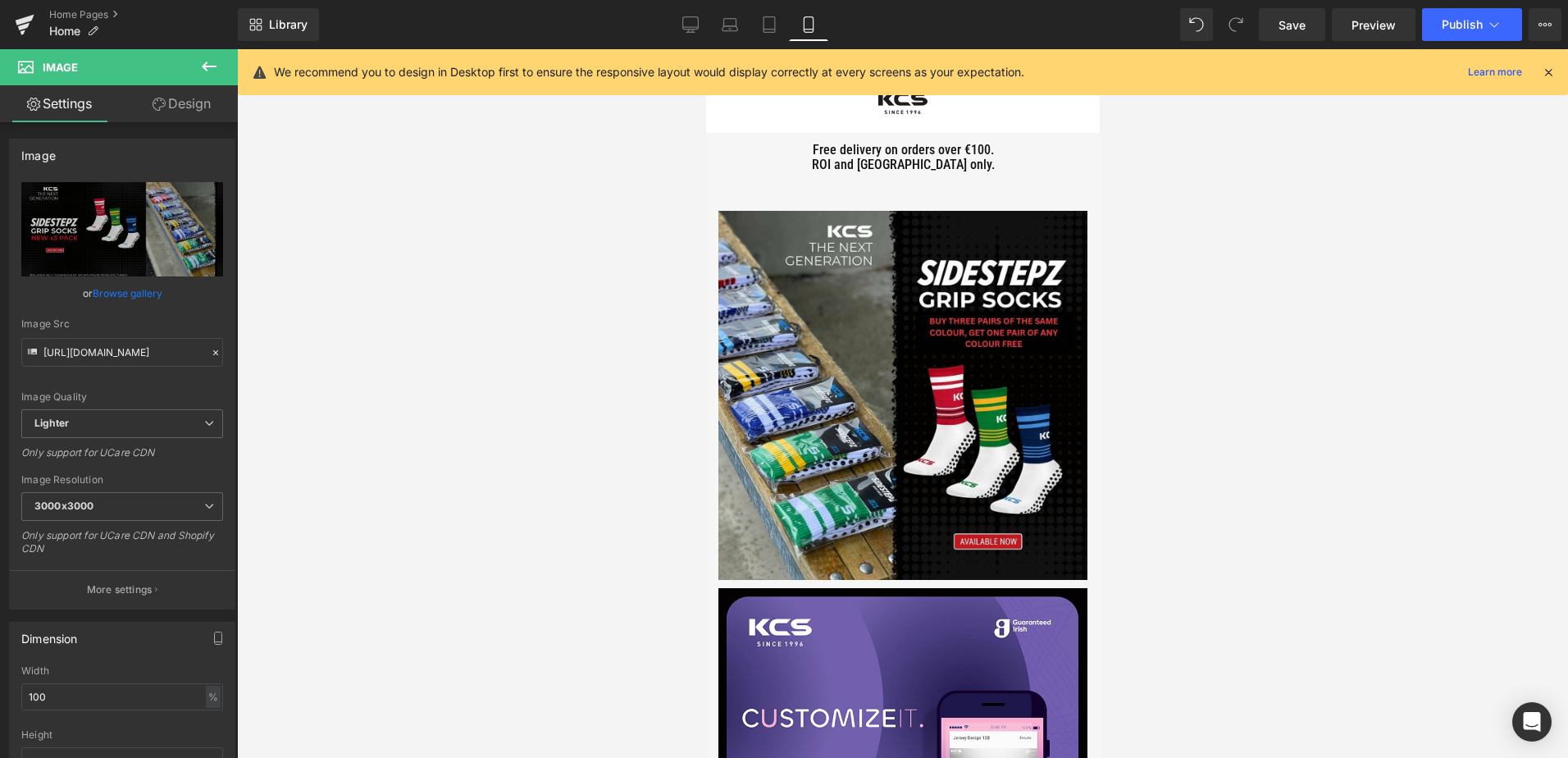
click at [47, 108] on link "Settings" at bounding box center [60, 103] width 119 height 37
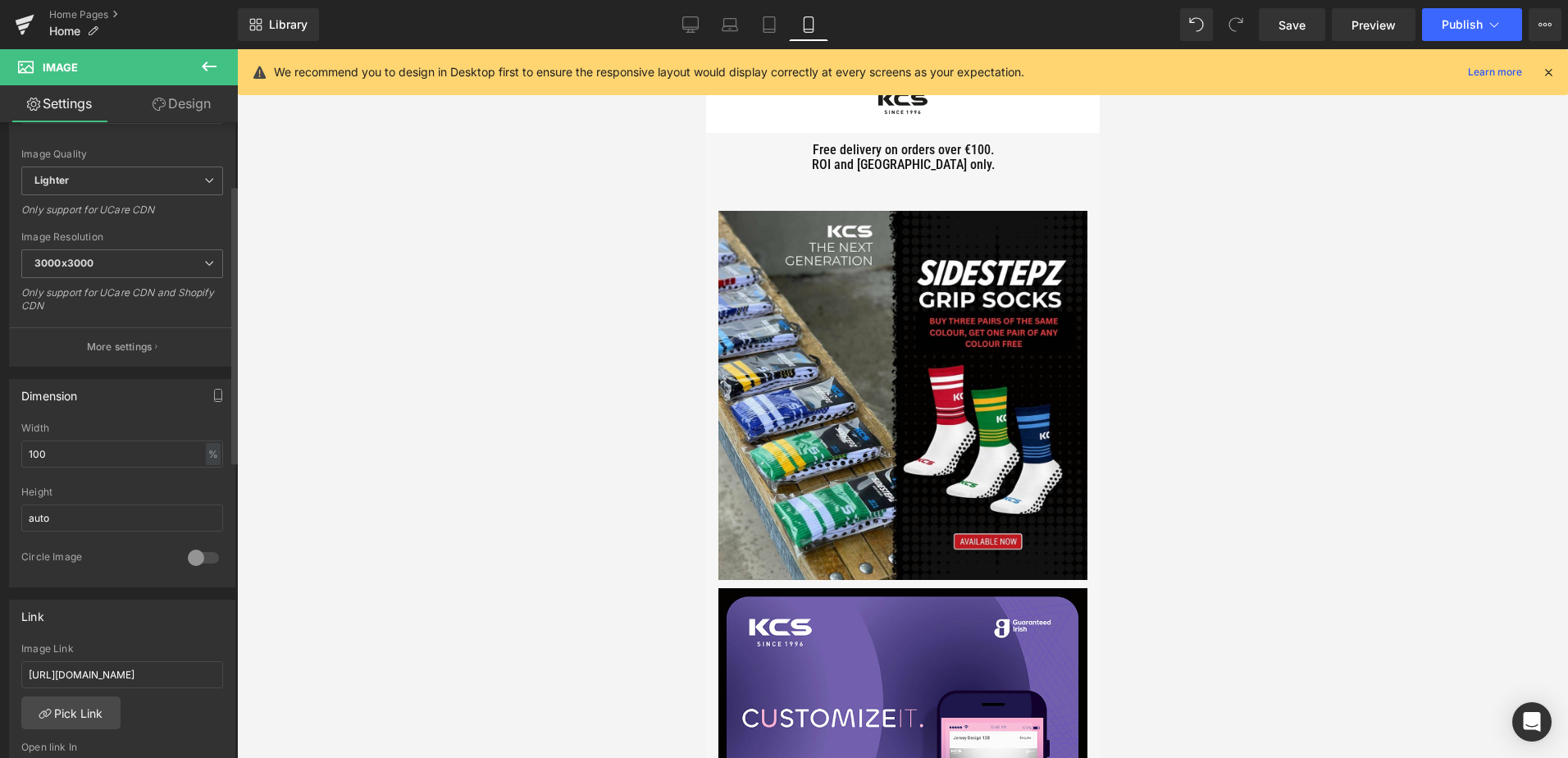
scroll to position [246, 0]
click at [64, 341] on button "More settings" at bounding box center [122, 343] width 225 height 39
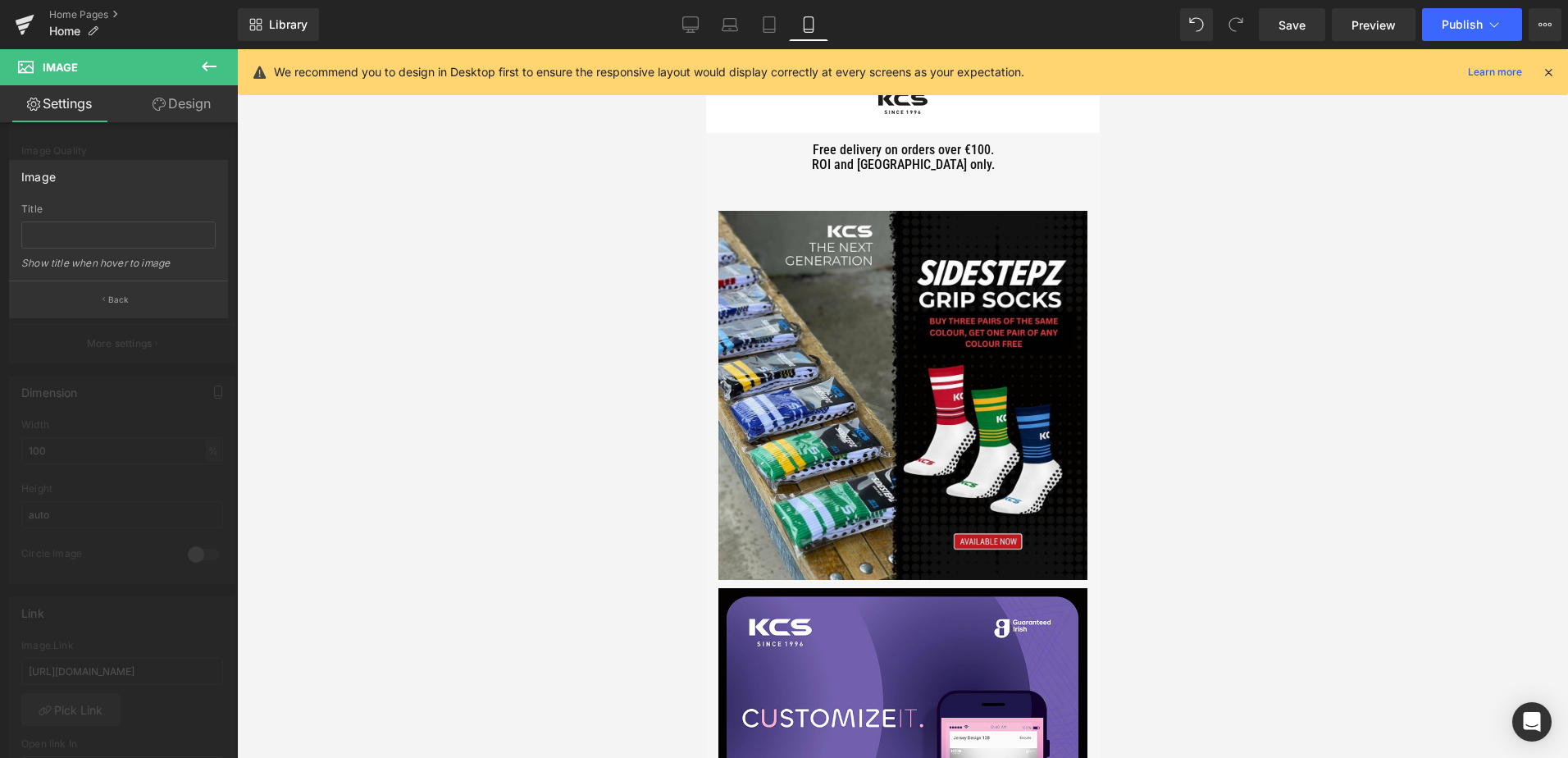
click at [50, 340] on div at bounding box center [118, 407] width 237 height 717
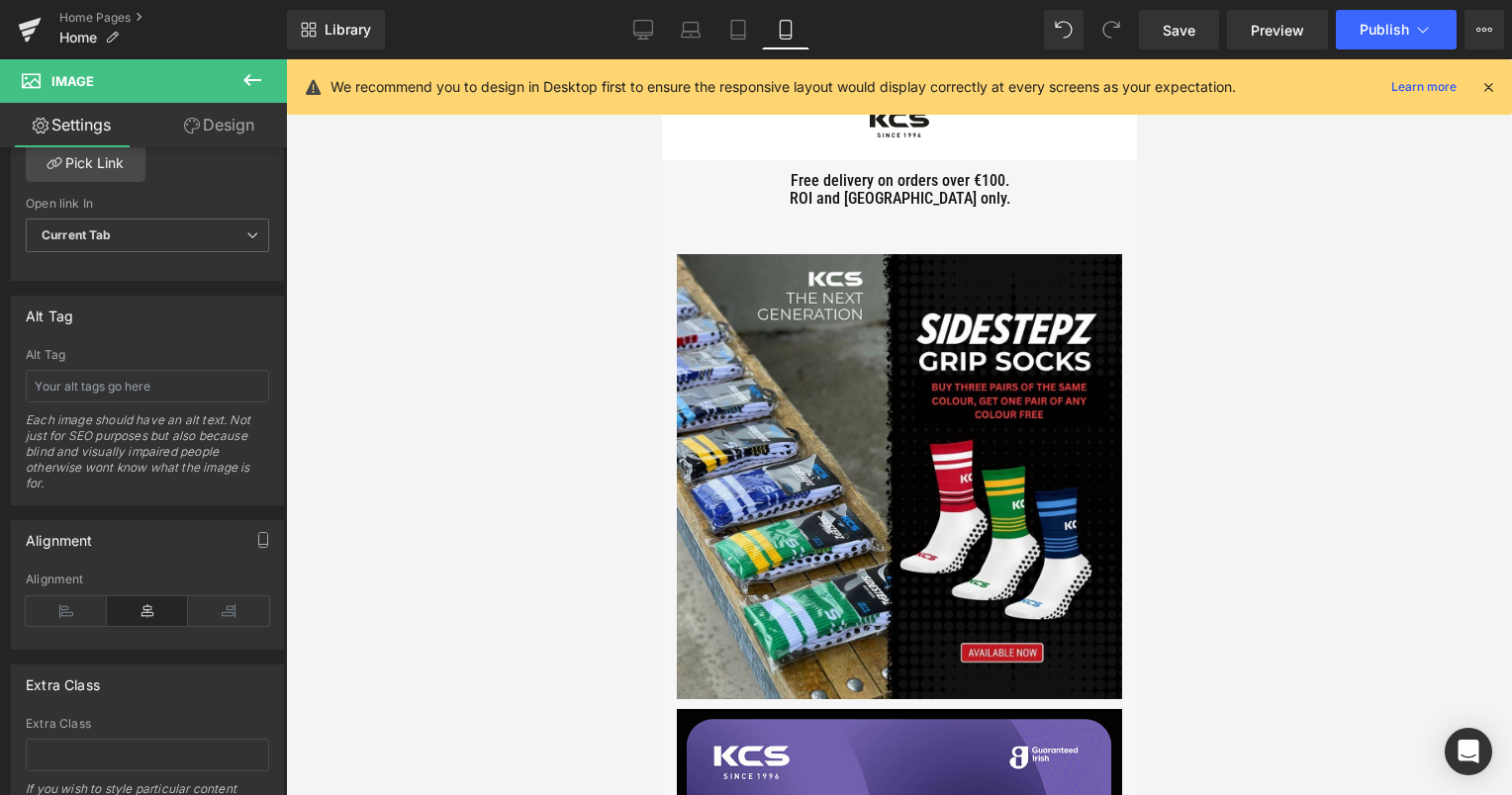
scroll to position [985, 0]
